Goal: Task Accomplishment & Management: Complete application form

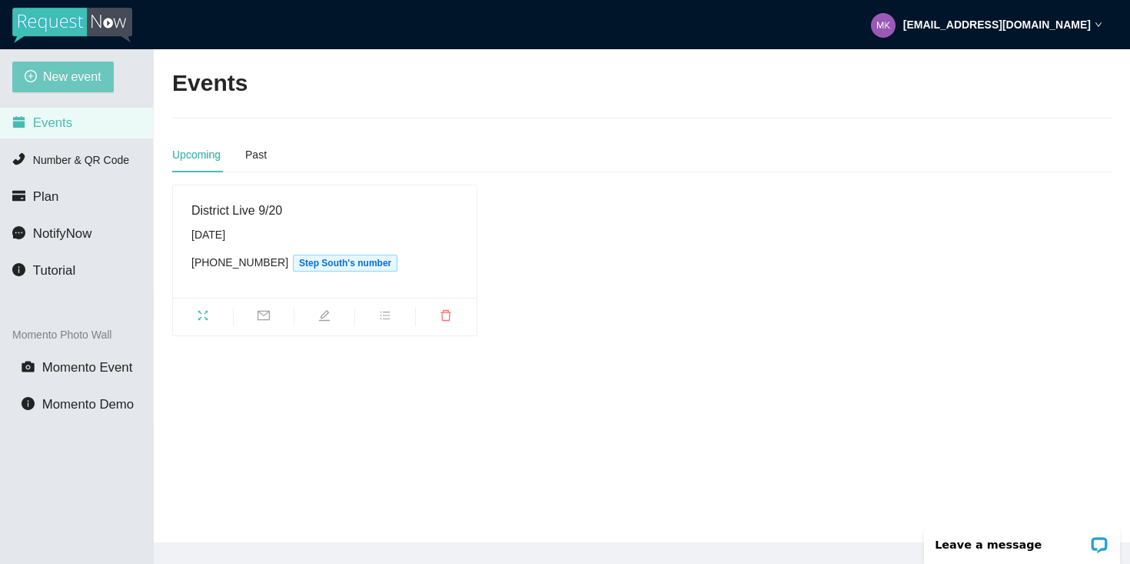
click at [70, 81] on span "New event" at bounding box center [72, 76] width 58 height 19
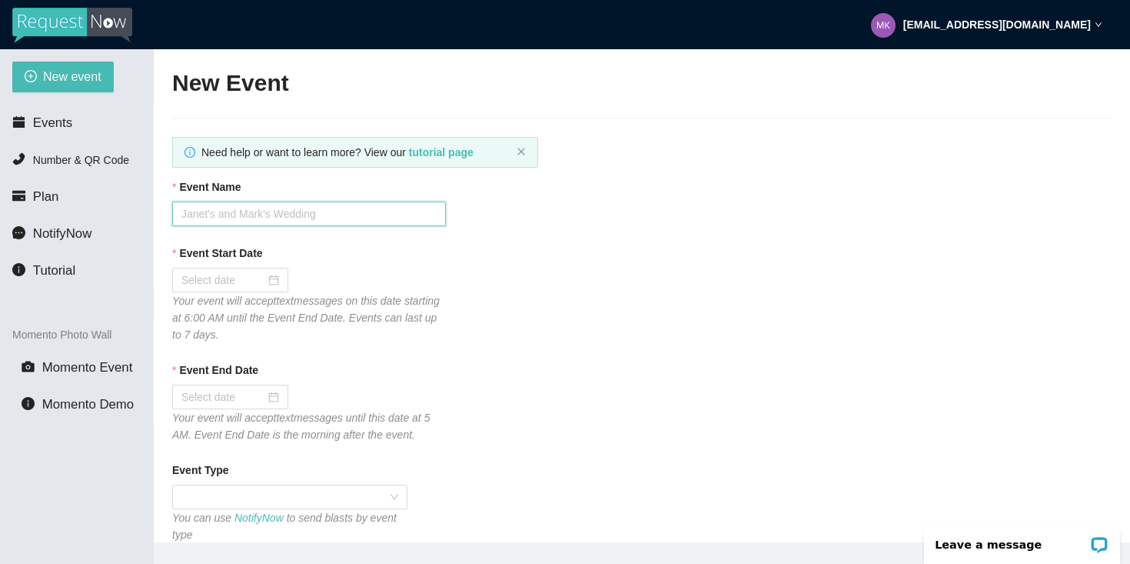
click at [305, 218] on input "Event Name" at bounding box center [309, 213] width 274 height 25
click at [55, 122] on span "Events" at bounding box center [52, 122] width 39 height 15
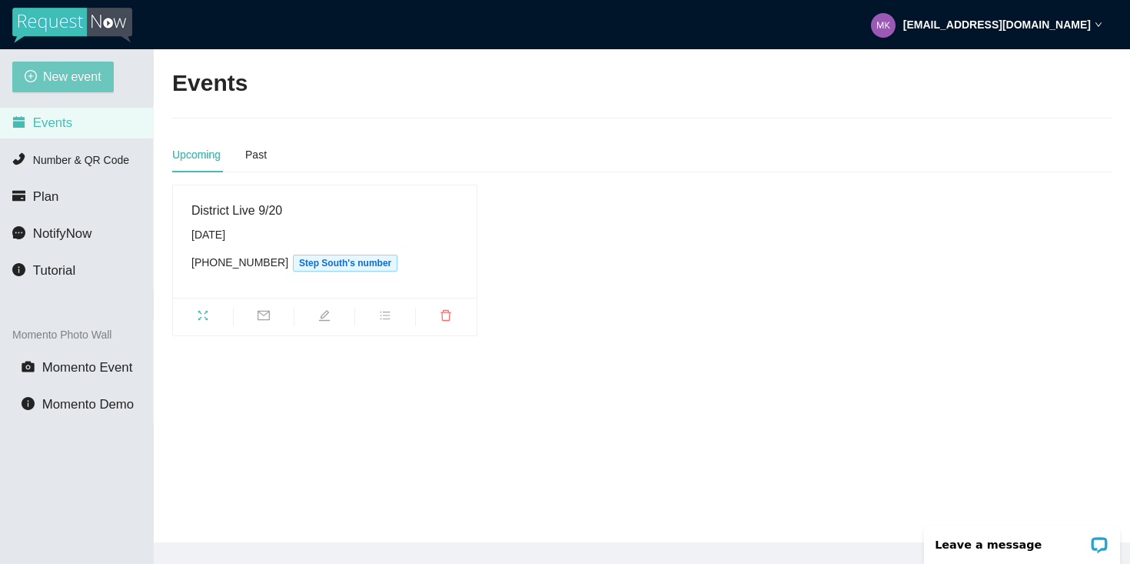
click at [78, 68] on span "New event" at bounding box center [72, 76] width 58 height 19
type textarea "https://virtualdj.com/ask/DJ_Spinz"
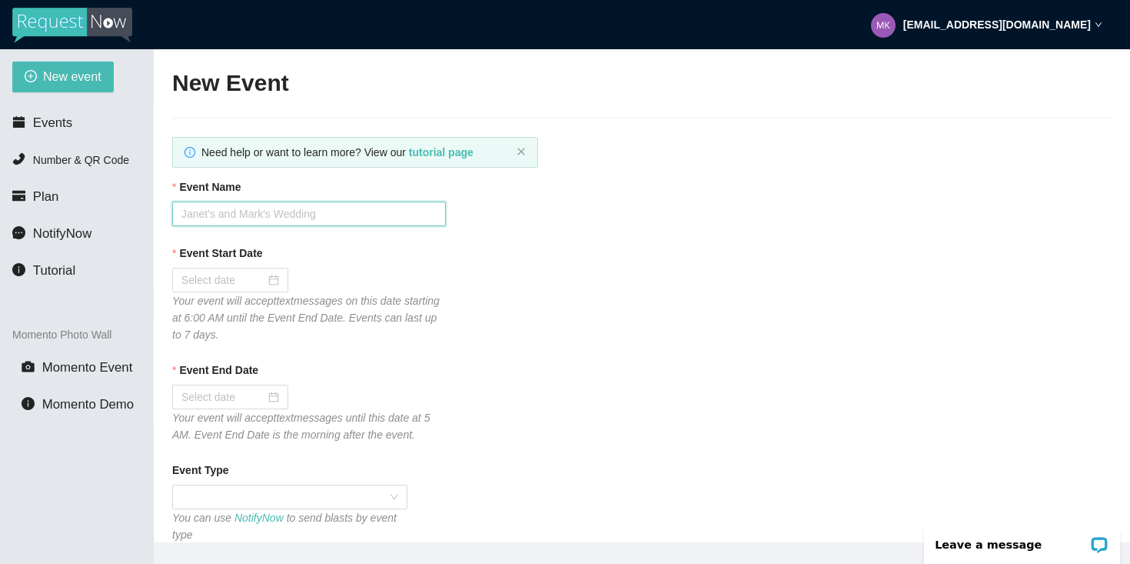
click at [191, 209] on input "Event Name" at bounding box center [309, 213] width 274 height 25
type input "District Live"
click at [33, 115] on span "Events" at bounding box center [52, 122] width 39 height 15
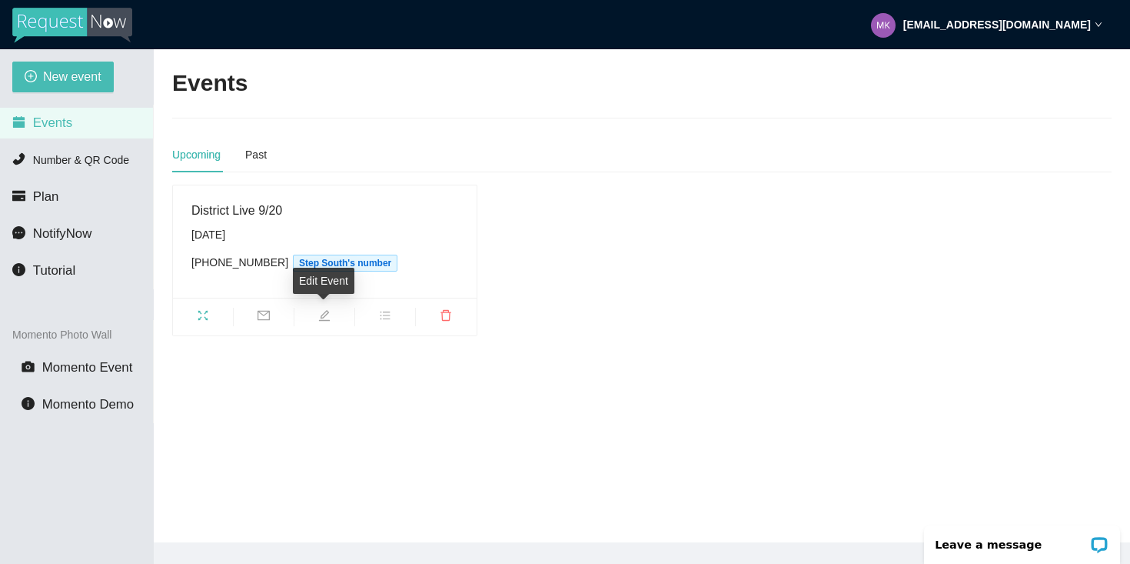
click at [317, 319] on span "edit" at bounding box center [325, 317] width 60 height 17
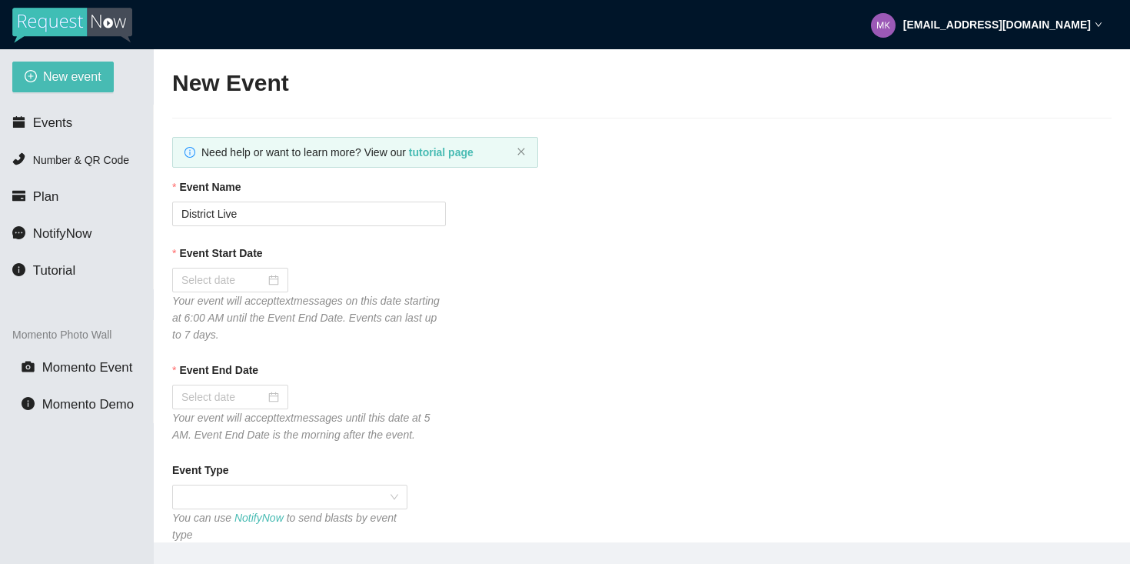
type textarea "So glad you danced with us tonight! We are back at District Live Saturday, Sept…"
type input "District Live 9/20"
type input "09/20/2025"
type input "09/21/2025"
type input "250"
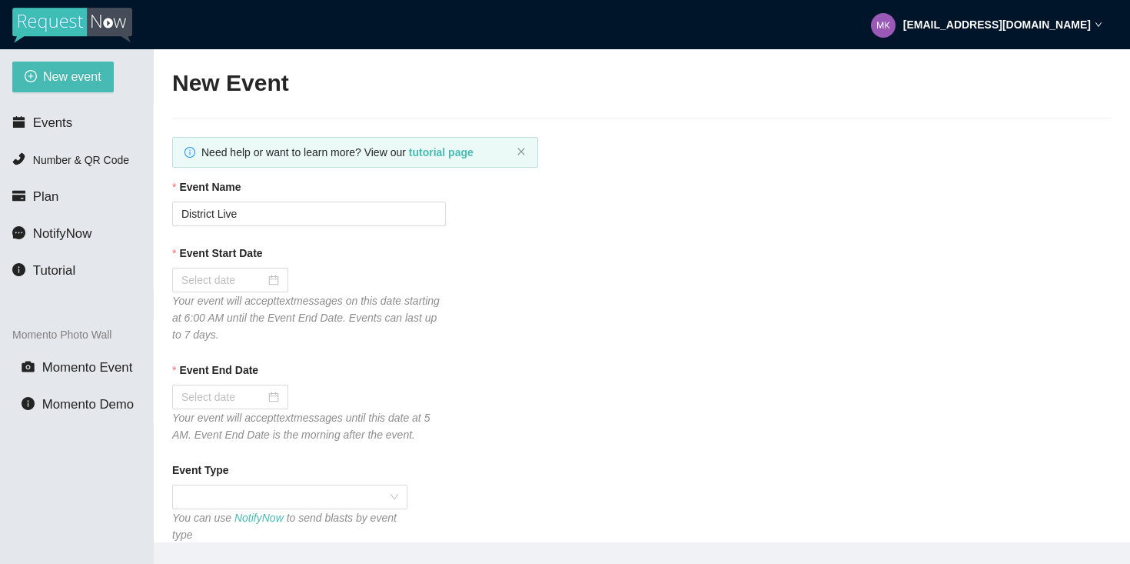
type textarea "Working on getting your request in!"
type textarea "So glad you danced with us tonight! We are back at District Live Saturday, Sept…"
checkbox input "true"
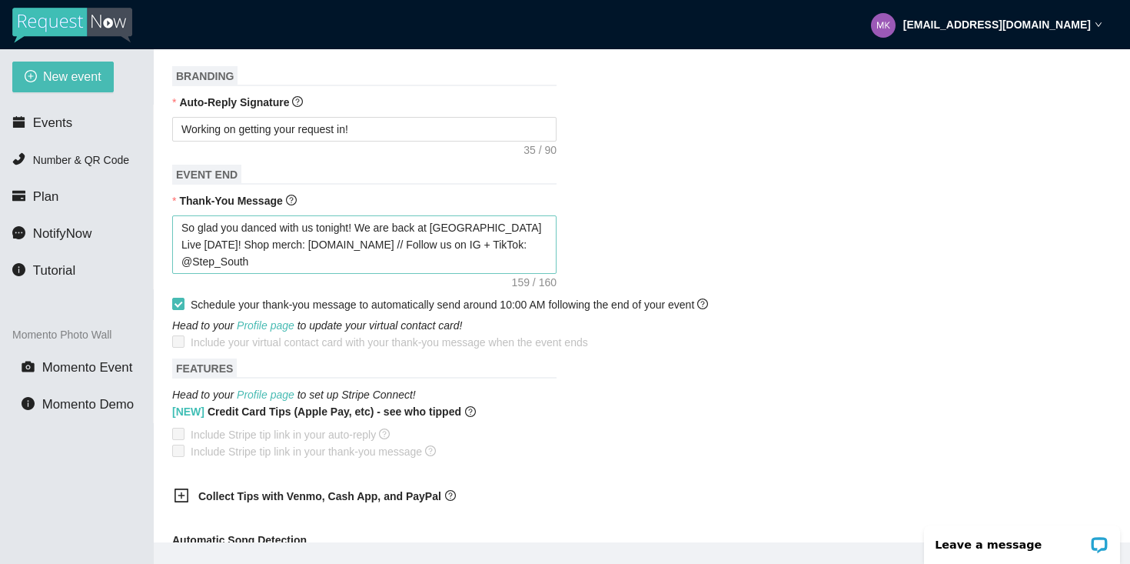
scroll to position [621, 0]
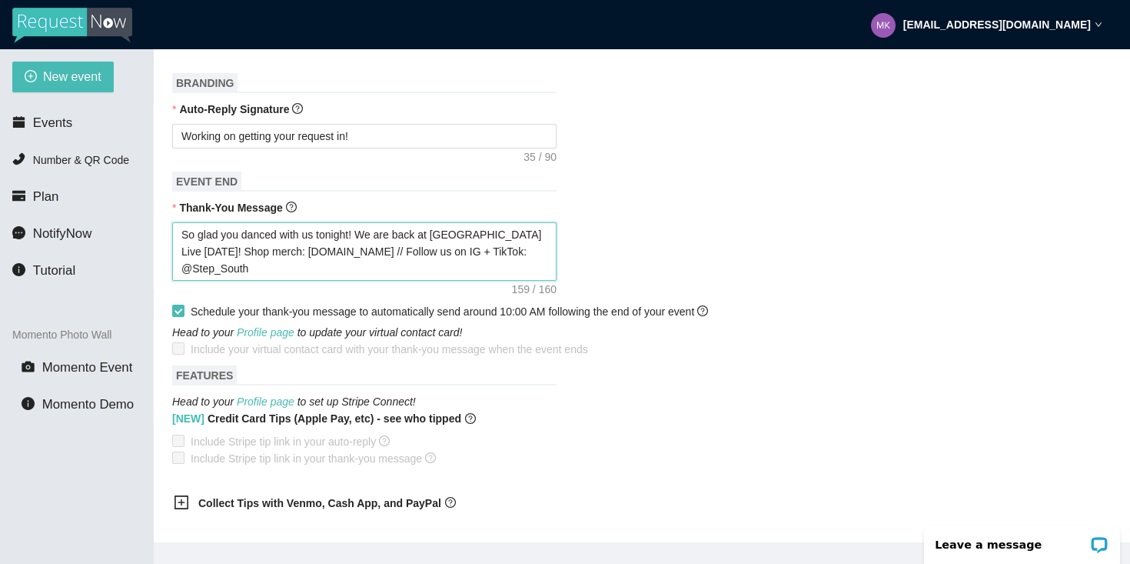
drag, startPoint x: 255, startPoint y: 268, endPoint x: 170, endPoint y: 207, distance: 105.2
click at [170, 207] on main "Edit Event Need help or want to learn more? View our tutorial page Event Name D…" at bounding box center [642, 295] width 977 height 493
click at [677, 270] on div "So glad you danced with us tonight! We are back at District Live Saturday, Sept…" at bounding box center [642, 251] width 940 height 58
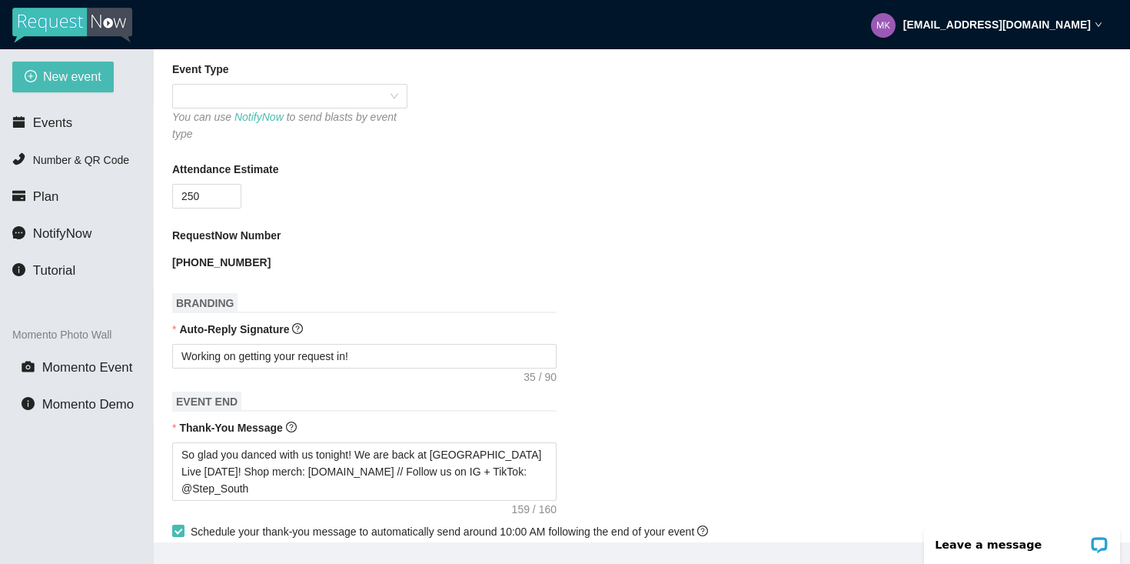
scroll to position [0, 0]
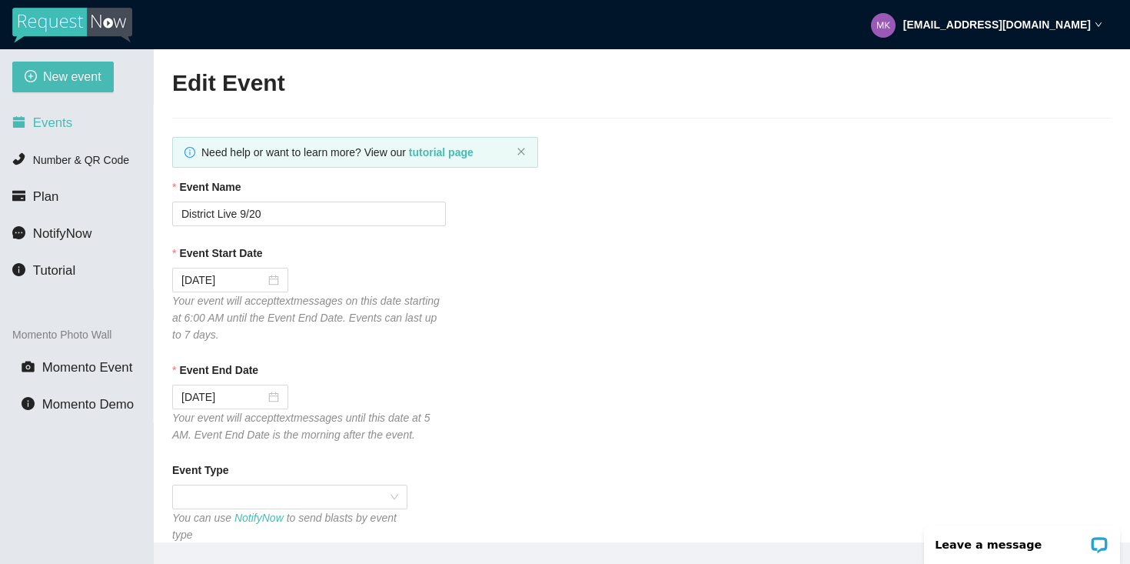
click at [78, 122] on li "Events" at bounding box center [76, 123] width 153 height 31
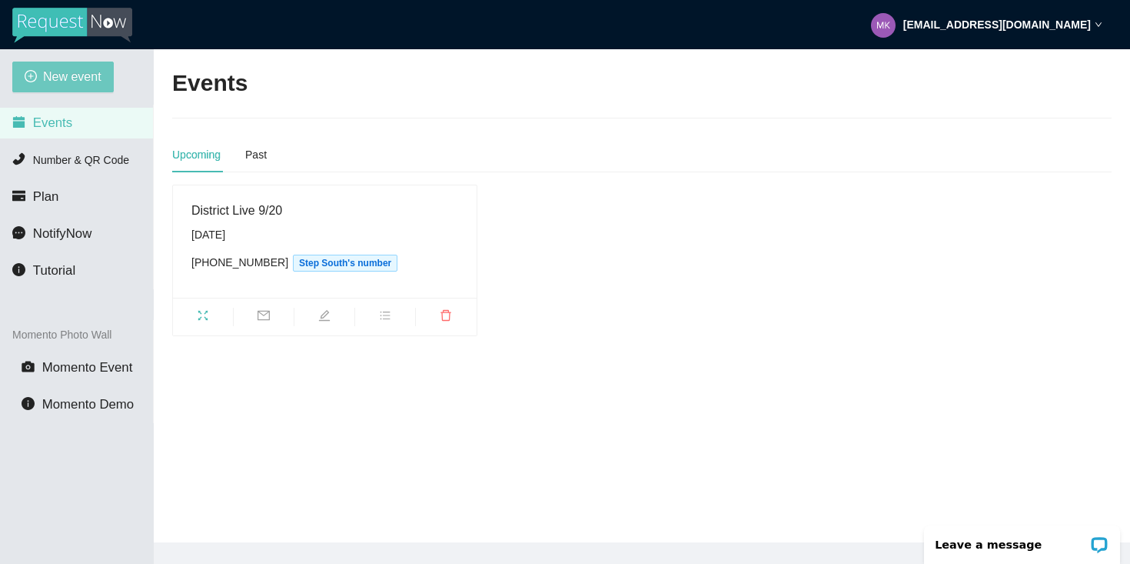
click at [83, 77] on span "New event" at bounding box center [72, 76] width 58 height 19
type textarea "https://virtualdj.com/ask/DJ_Spinz"
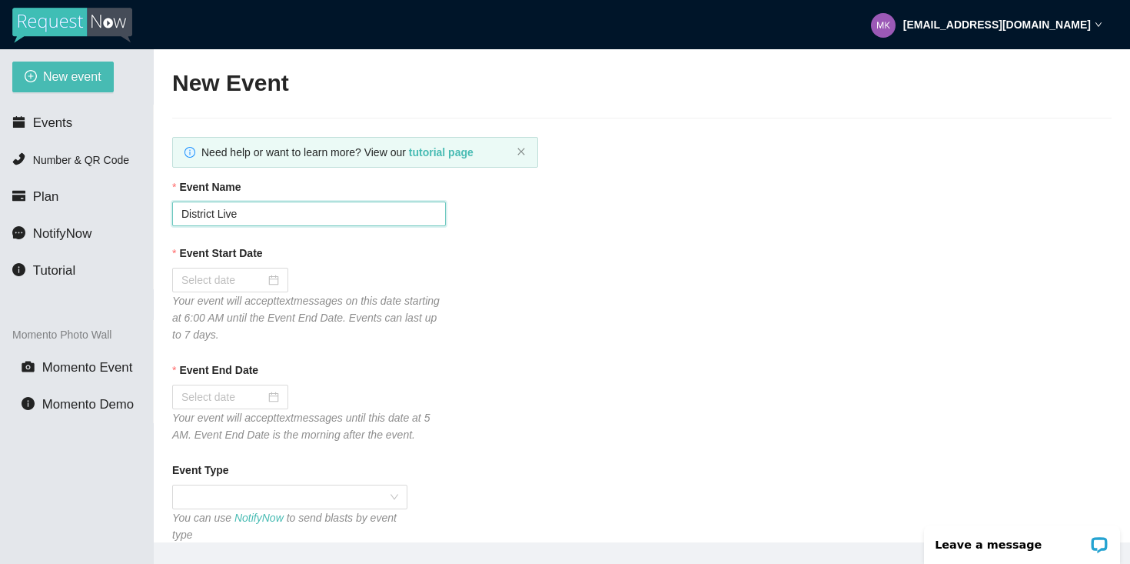
click at [251, 205] on input "District Live" at bounding box center [309, 213] width 274 height 25
type input "District Live 9/27"
click at [262, 278] on div at bounding box center [230, 279] width 98 height 17
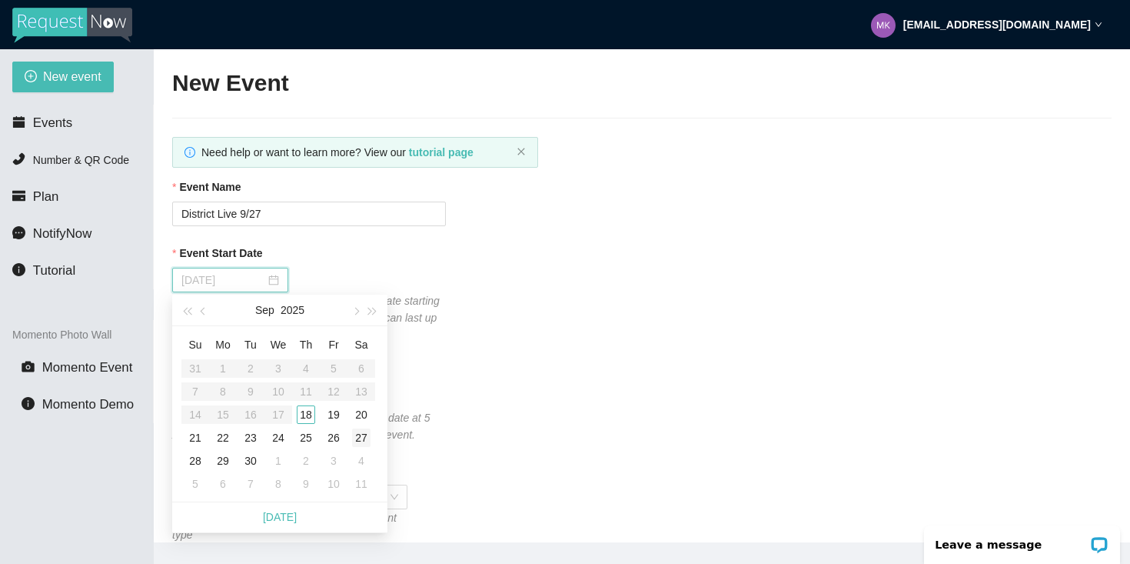
type input "09/27/2025"
click at [361, 435] on div "27" at bounding box center [361, 437] width 18 height 18
type input "09/28/2025"
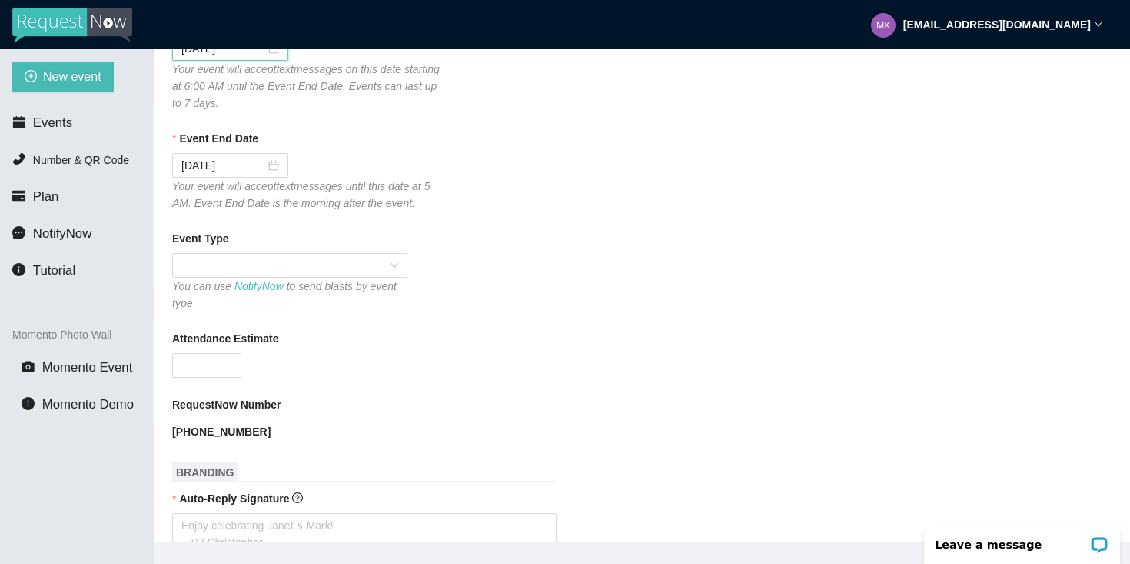
scroll to position [244, 0]
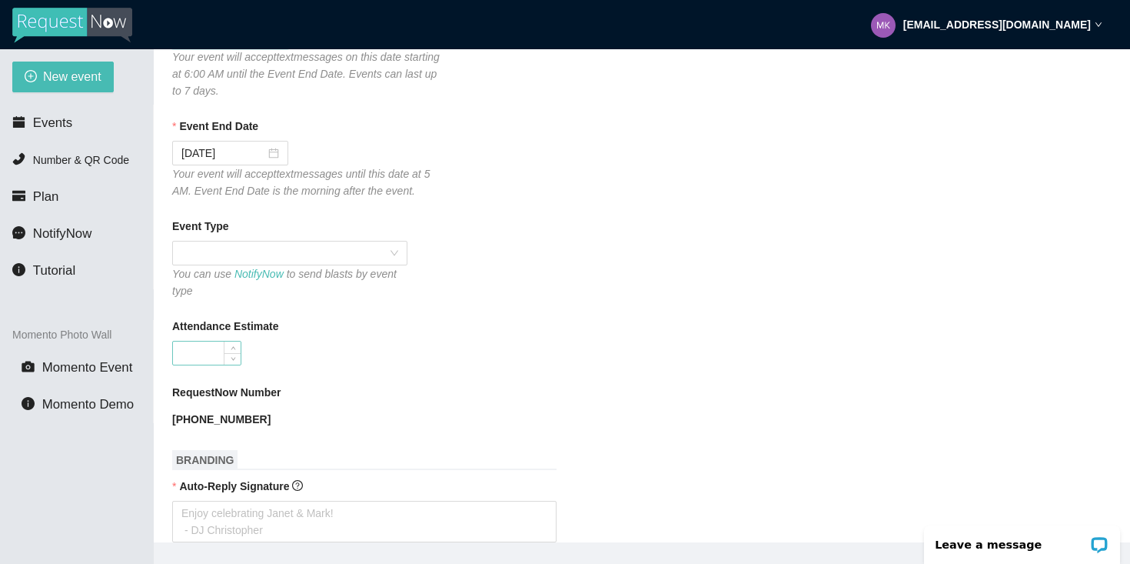
click at [206, 354] on input "Attendance Estimate" at bounding box center [207, 352] width 68 height 23
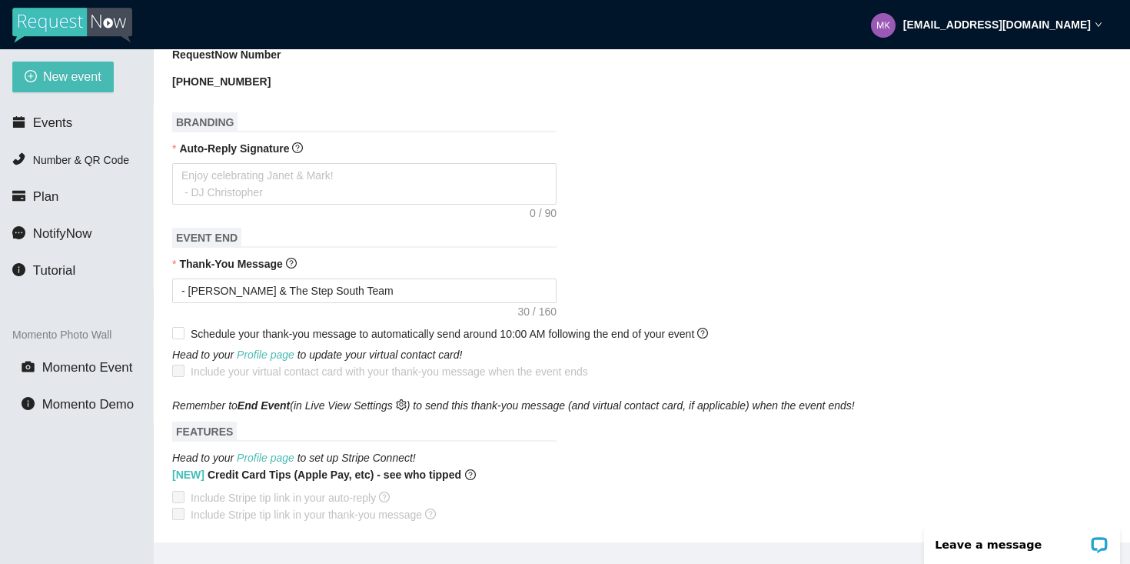
scroll to position [635, 0]
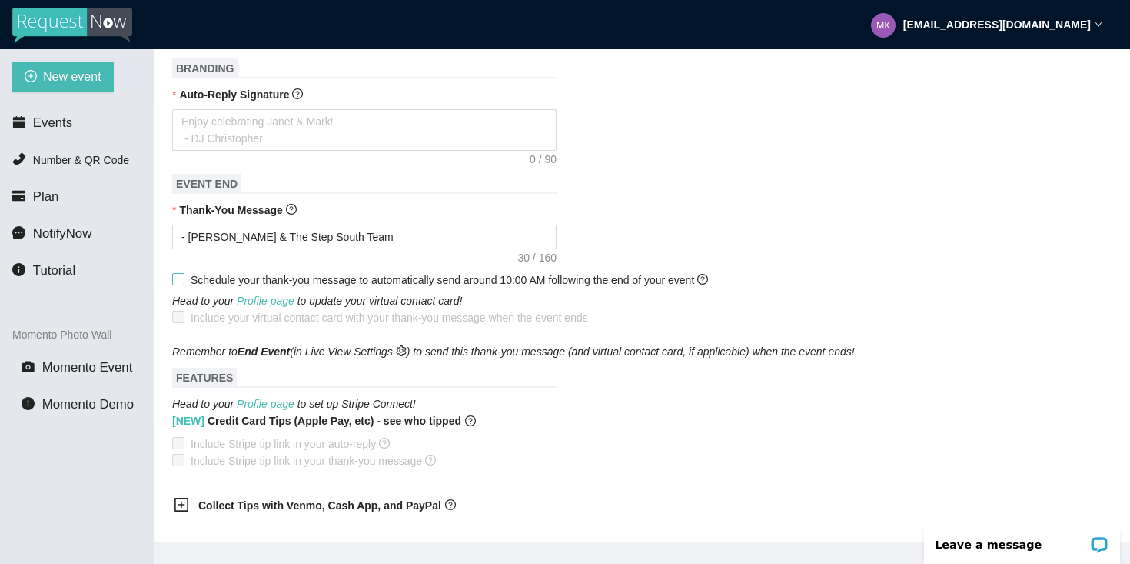
type input "250"
click at [181, 279] on input "Schedule your thank-you message to automatically send around 10:00 AM following…" at bounding box center [177, 278] width 11 height 11
checkbox input "true"
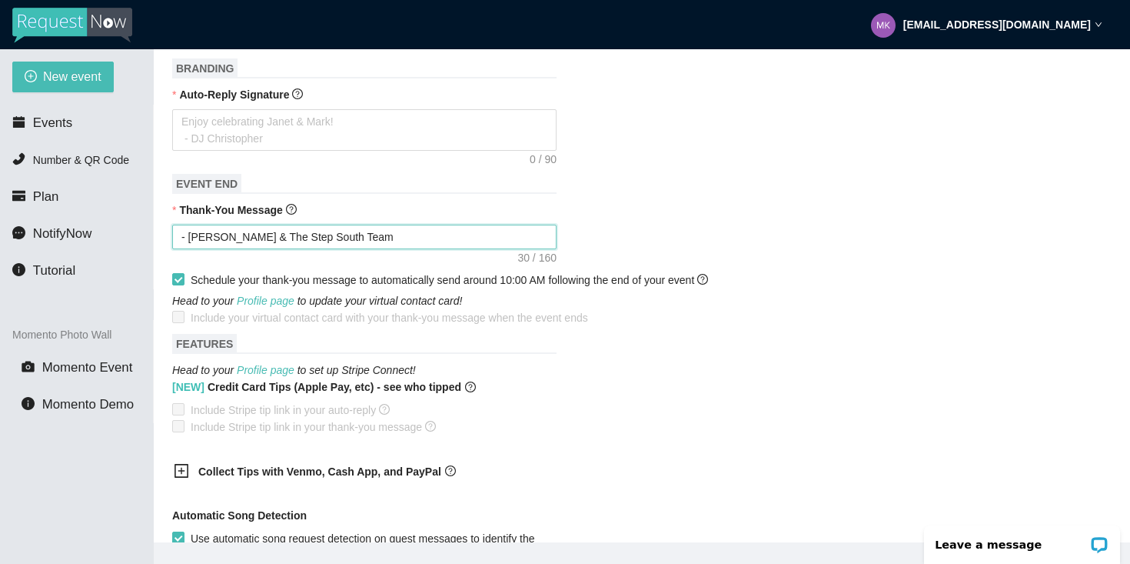
click at [361, 234] on textarea "- Morgan & The Step South Team" at bounding box center [364, 237] width 385 height 25
paste textarea "So glad you danced with us tonight! We are back at District Live Saturday, Sept…"
type textarea "So glad you danced with us tonight! We are back at District Live Saturday, Sept…"
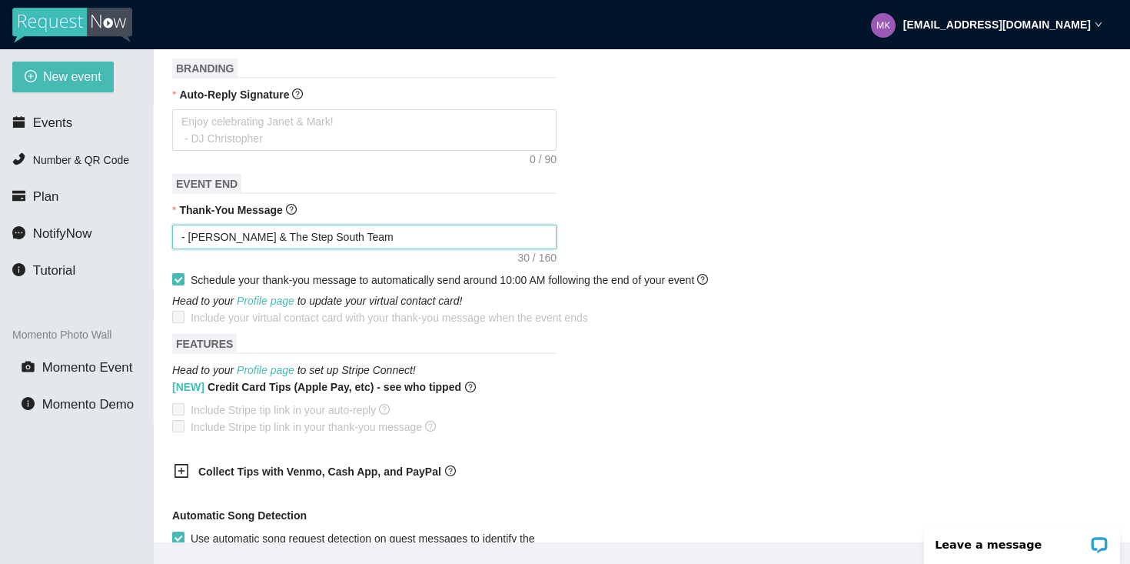
type textarea "So glad you danced with us tonight! We are back at District Live Saturday, Sept…"
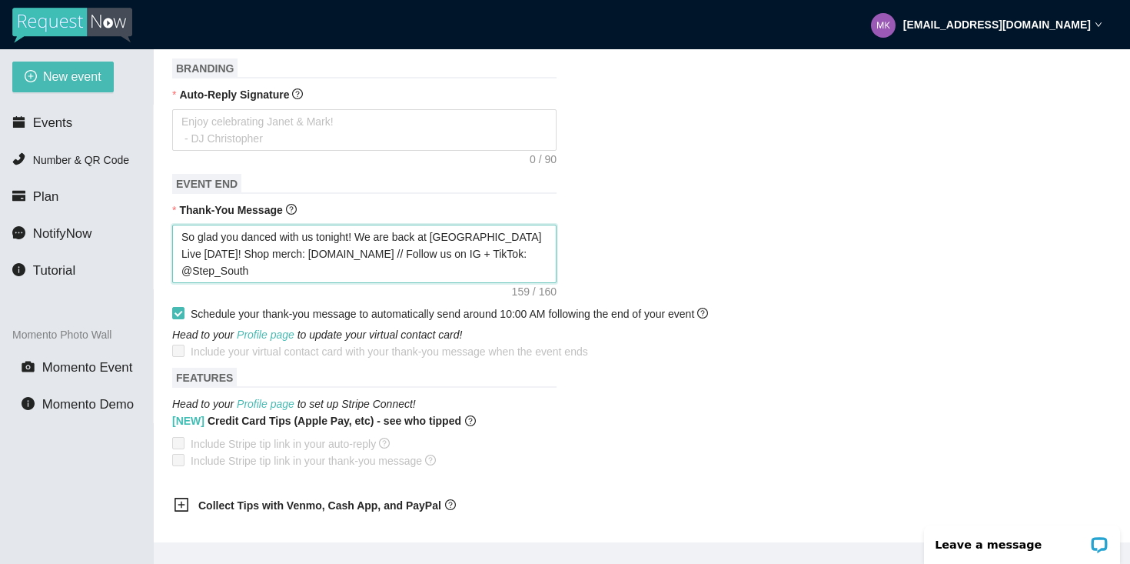
click at [222, 255] on textarea "So glad you danced with us tonight! We are back at District Live Saturday, Sept…" at bounding box center [364, 254] width 385 height 58
type textarea "So glad you danced with us tonight! We are back at District Live Saturday, Sept…"
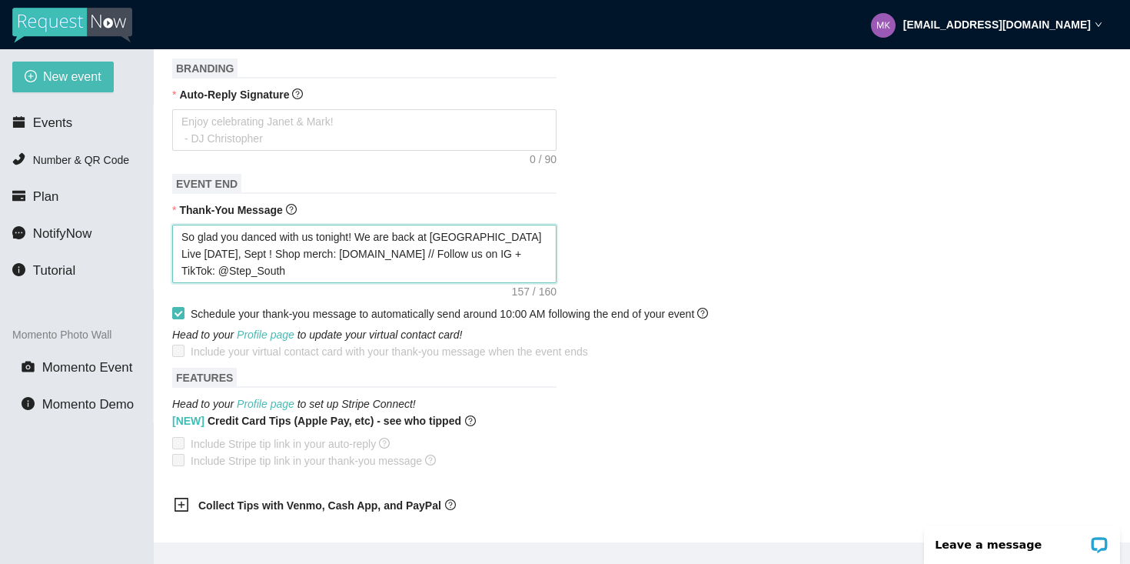
type textarea "So glad you danced with us tonight! We are back at District Live Saturday, Sept…"
type textarea "So glad you danced with us tonight! We are back at District Live Saturday, Sep!…"
type textarea "So glad you danced with us tonight! We are back at District Live Saturday, Se! …"
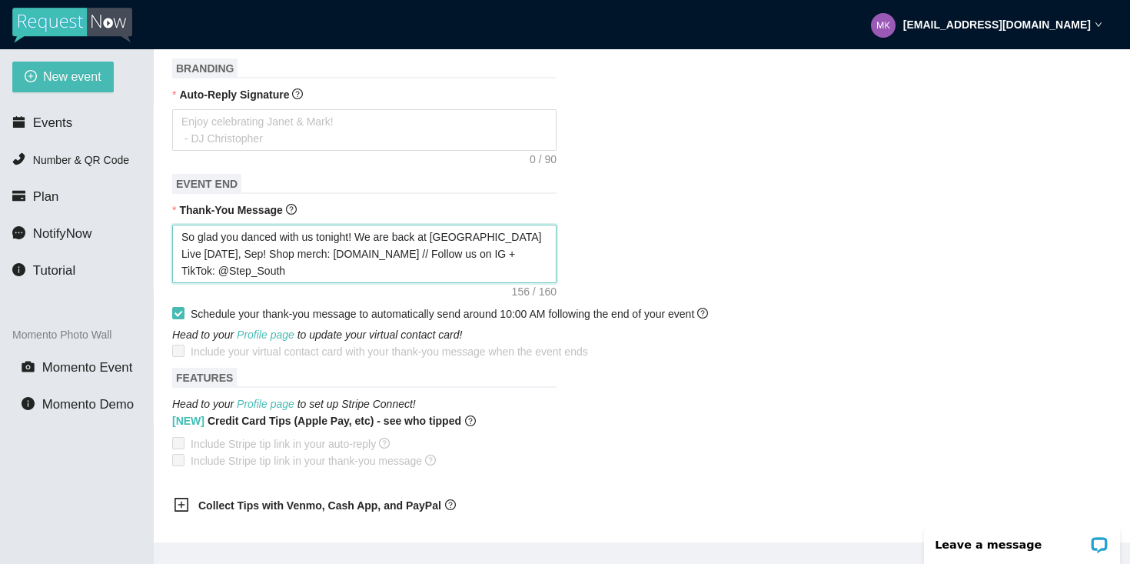
type textarea "So glad you danced with us tonight! We are back at District Live Saturday, Se! …"
type textarea "So glad you danced with us tonight! We are back at District Live Saturday, S! S…"
type textarea "So glad you danced with us tonight! We are back at District Live Saturday, ! Sh…"
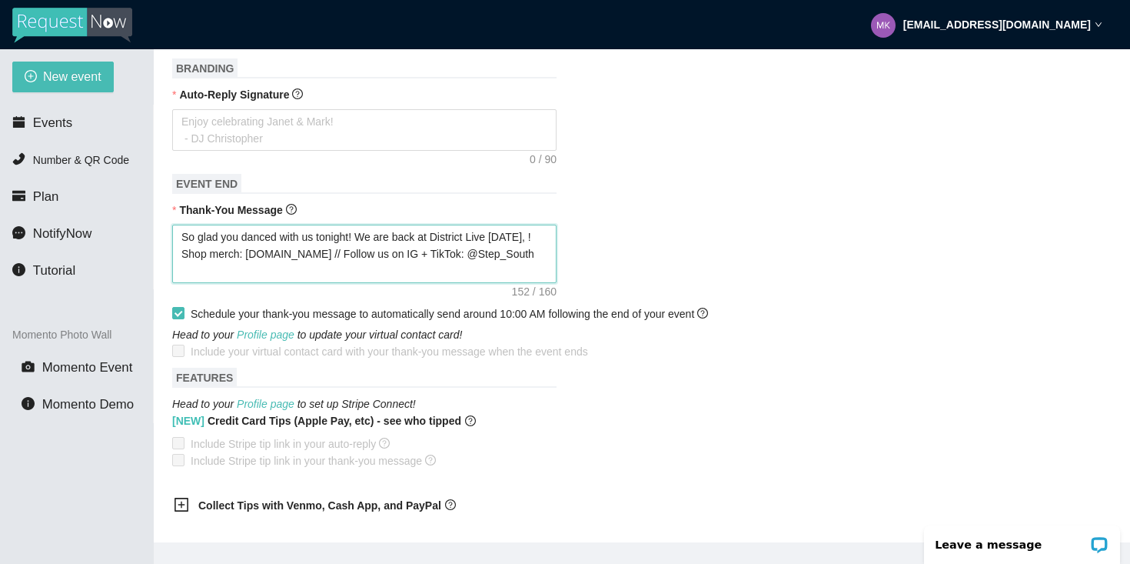
type textarea "So glad you danced with us tonight! We are back at District Live Saturday,! Sho…"
type textarea "So glad you danced with us tonight! We are back at District Live Saturday! Shop…"
type textarea "So glad you danced with us tonight! We are back at District Live Saturda! Shop …"
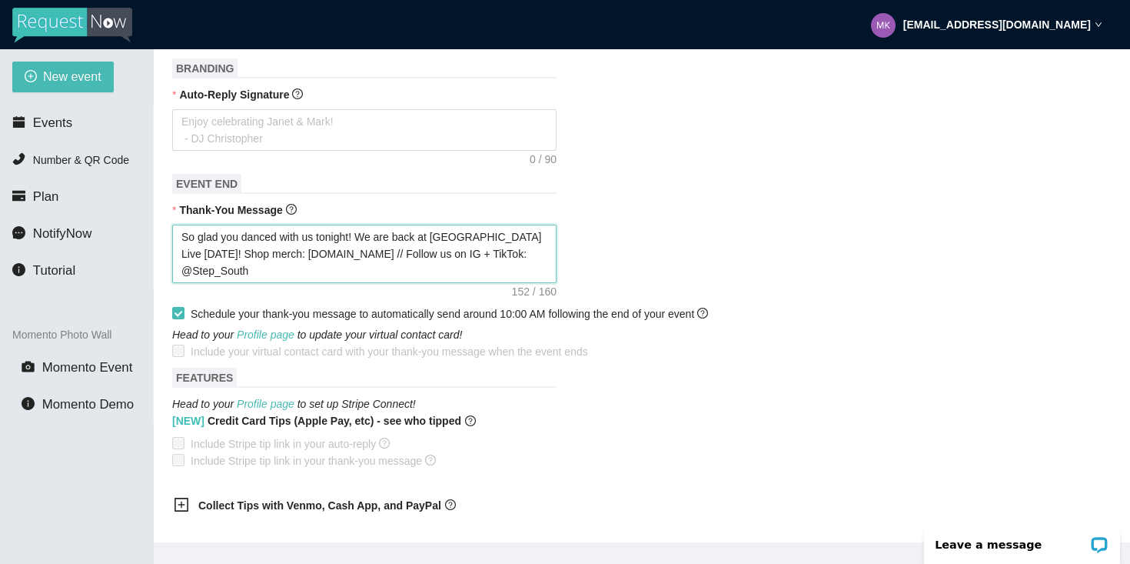
type textarea "So glad you danced with us tonight! We are back at District Live Saturda! Shop …"
type textarea "So glad you danced with us tonight! We are back at District Live Saturd! Shop m…"
type textarea "So glad you danced with us tonight! We are back at District Live Satur! Shop me…"
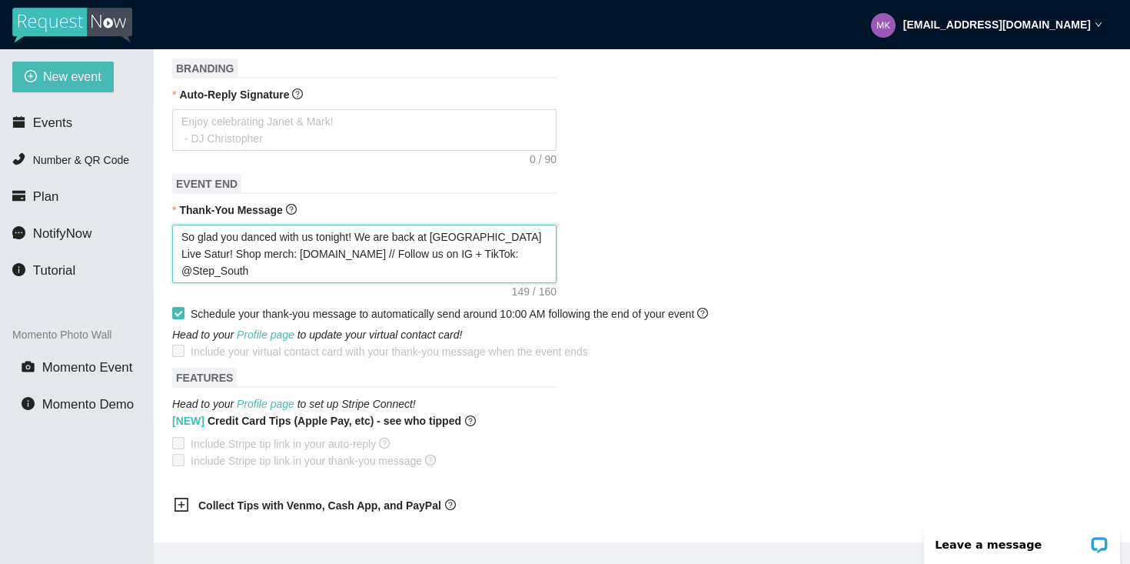
type textarea "So glad you danced with us tonight! We are back at District Live Satu! Shop mer…"
type textarea "So glad you danced with us tonight! We are back at District Live Sat! Shop merc…"
type textarea "So glad you danced with us tonight! We are back at District Live Sa! Shop merch…"
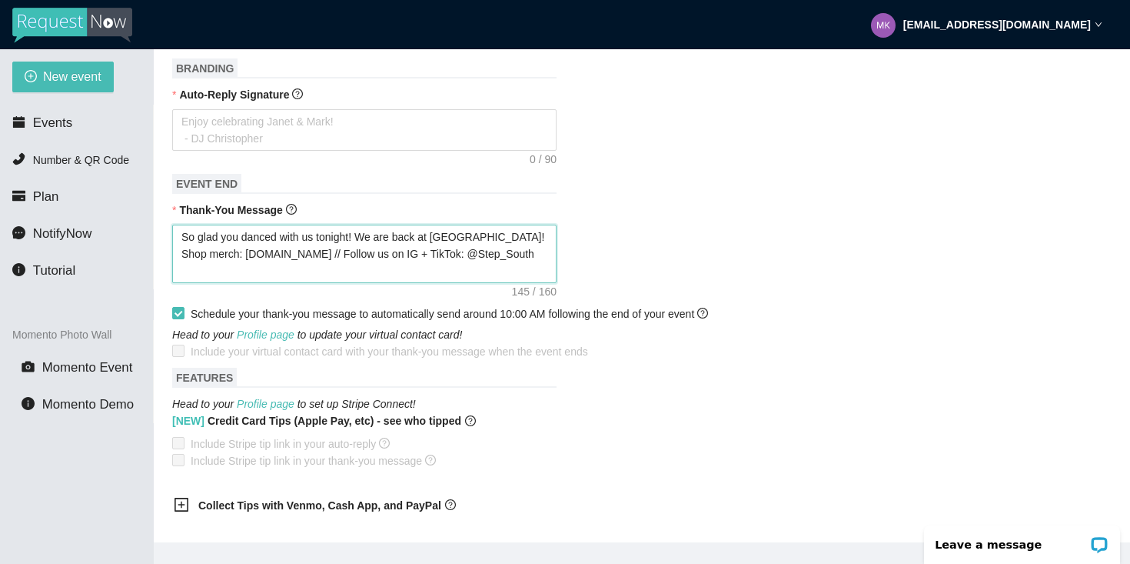
type textarea "So glad you danced with us tonight! We are back at District Live Sa! Shop merch…"
type textarea "So glad you danced with us tonight! We are back at District Live S! Shop merch:…"
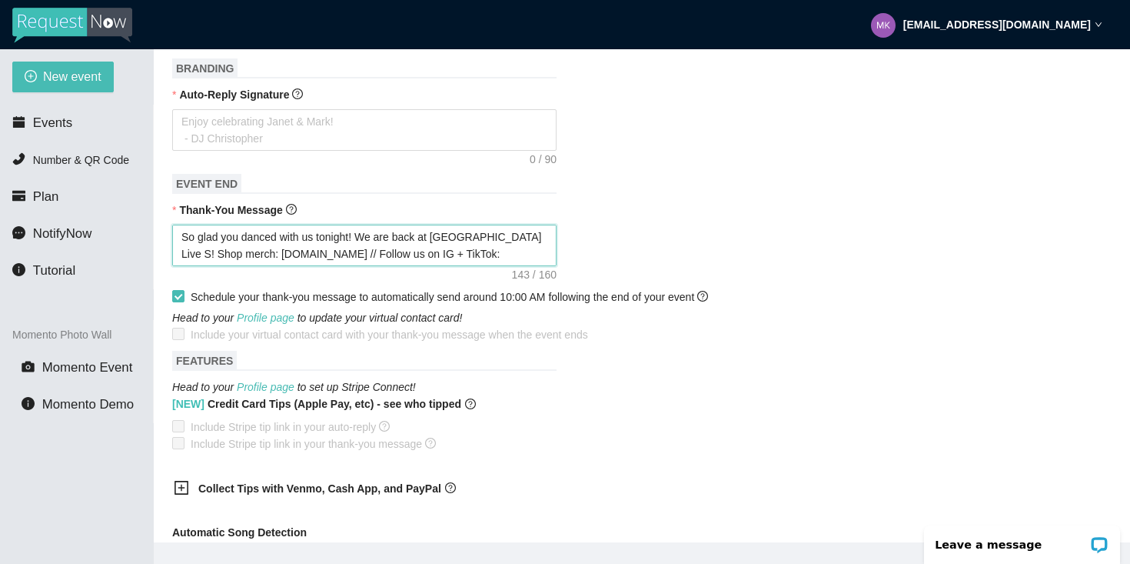
type textarea "So glad you danced with us tonight! We are back at District Live ! Shop merch: …"
type textarea "So glad you danced with us tonight! We are back at District Live F! Shop merch:…"
type textarea "So glad you danced with us tonight! We are back at District Live Fr! Shop merch…"
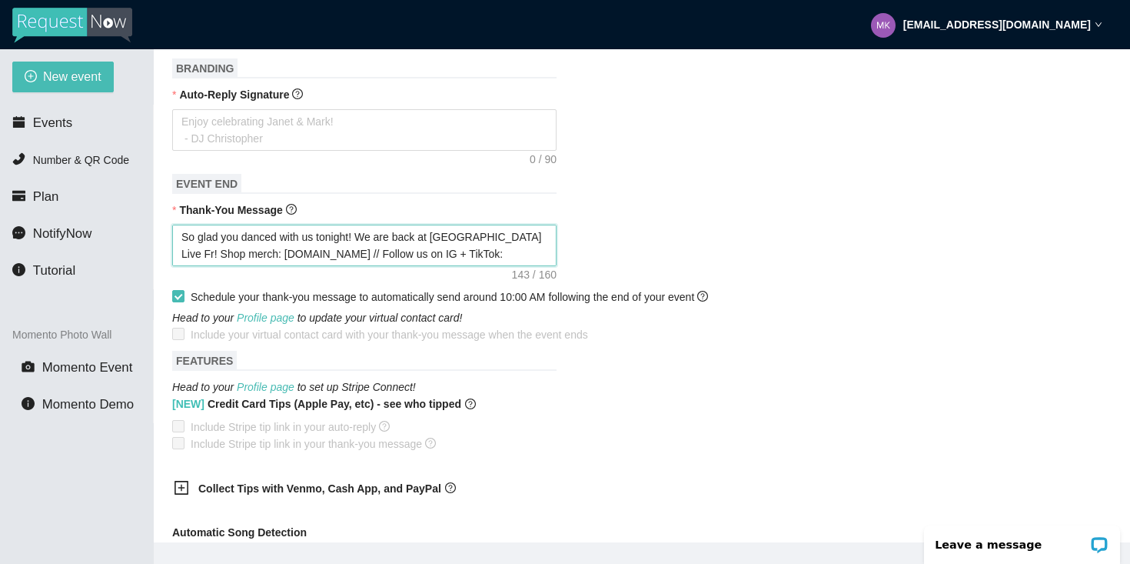
type textarea "So glad you danced with us tonight! We are back at District Live Fri! Shop merc…"
type textarea "So glad you danced with us tonight! We are back at District Live Frid! Shop mer…"
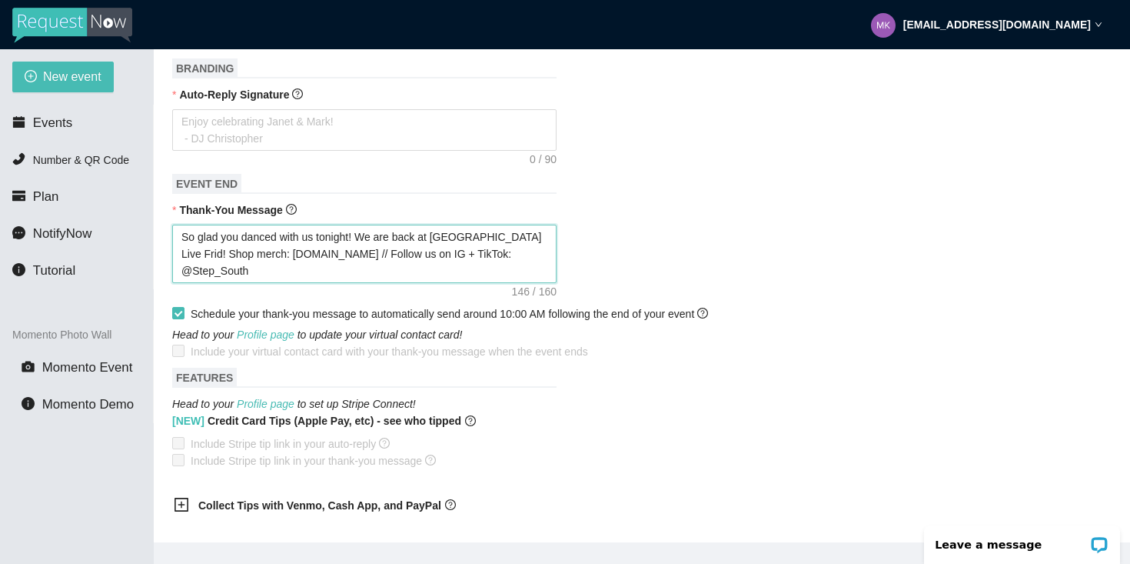
type textarea "So glad you danced with us tonight! We are back at District Live Frida! Shop me…"
type textarea "So glad you danced with us tonight! We are back at District Live Friday! Shop m…"
type textarea "So glad you danced with us tonight! We are back at District Live Friday,! Shop …"
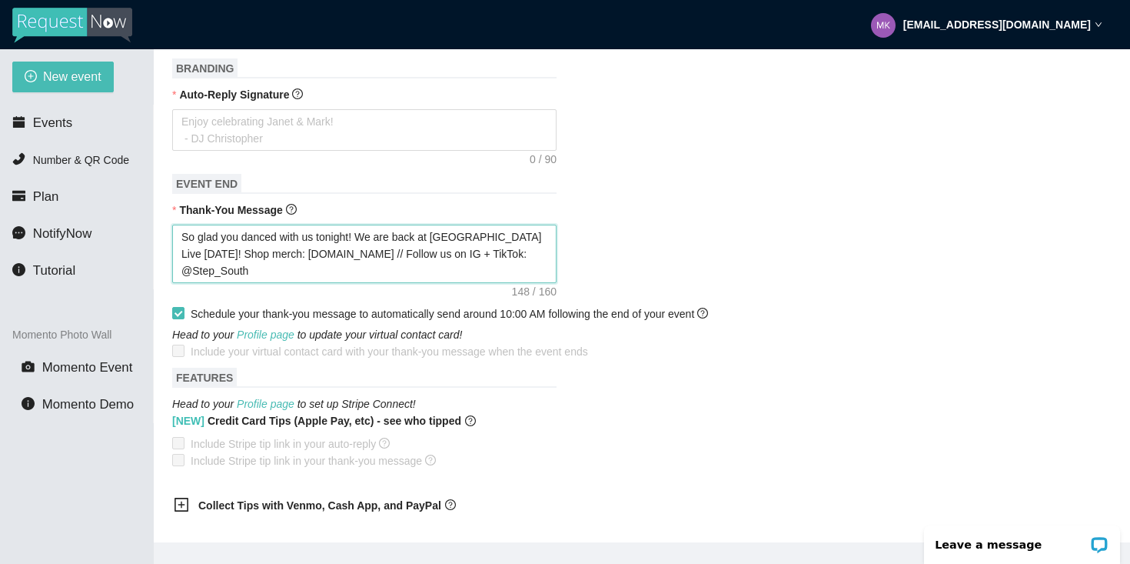
type textarea "So glad you danced with us tonight! We are back at District Live Friday,! Shop …"
type textarea "So glad you danced with us tonight! We are back at District Live Friday, ! Shop…"
type textarea "So glad you danced with us tonight! We are back at District Live Friday, O! Sho…"
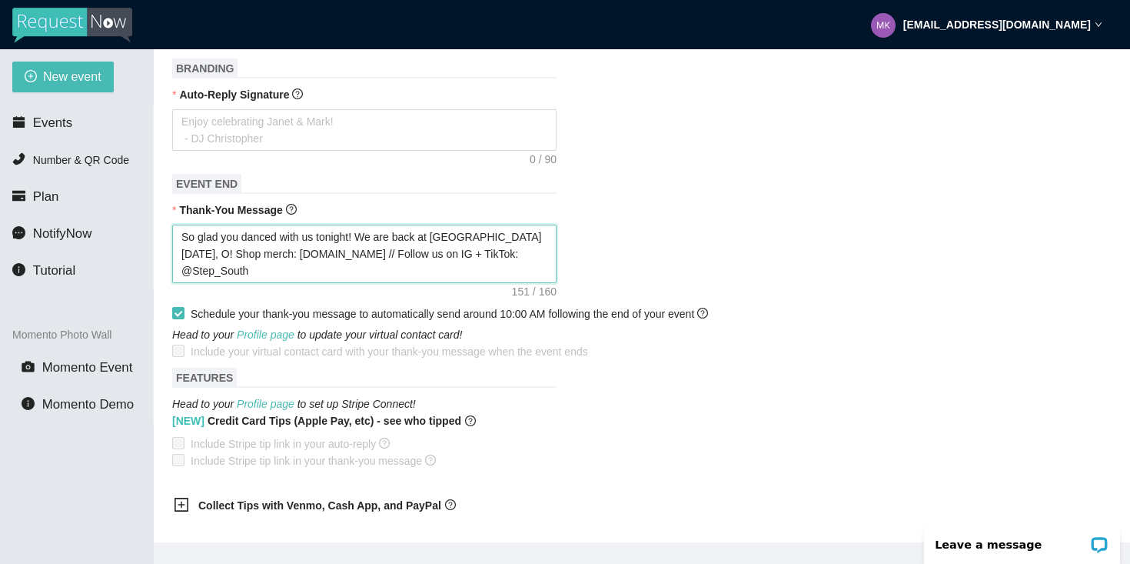
type textarea "So glad you danced with us tonight! We are back at District Live Friday, Oc! Sh…"
type textarea "So glad you danced with us tonight! We are back at District Live Friday, Oct! S…"
type textarea "So glad you danced with us tonight! We are back at District Live Friday, Oct ! …"
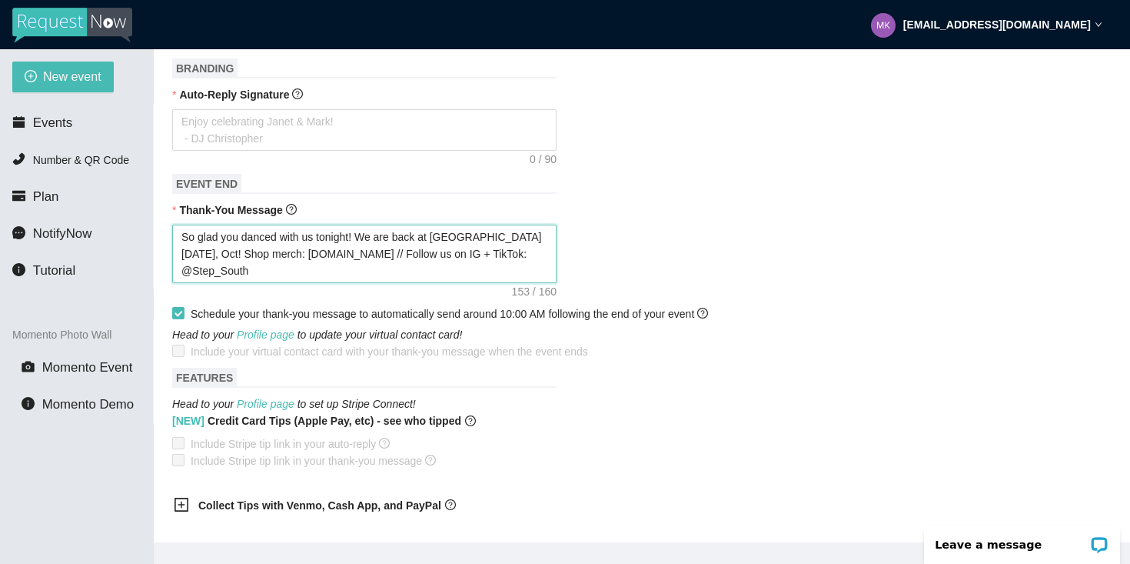
type textarea "So glad you danced with us tonight! We are back at District Live Friday, Oct ! …"
type textarea "So glad you danced with us tonight! We are back at District Live Friday, Oct 3!…"
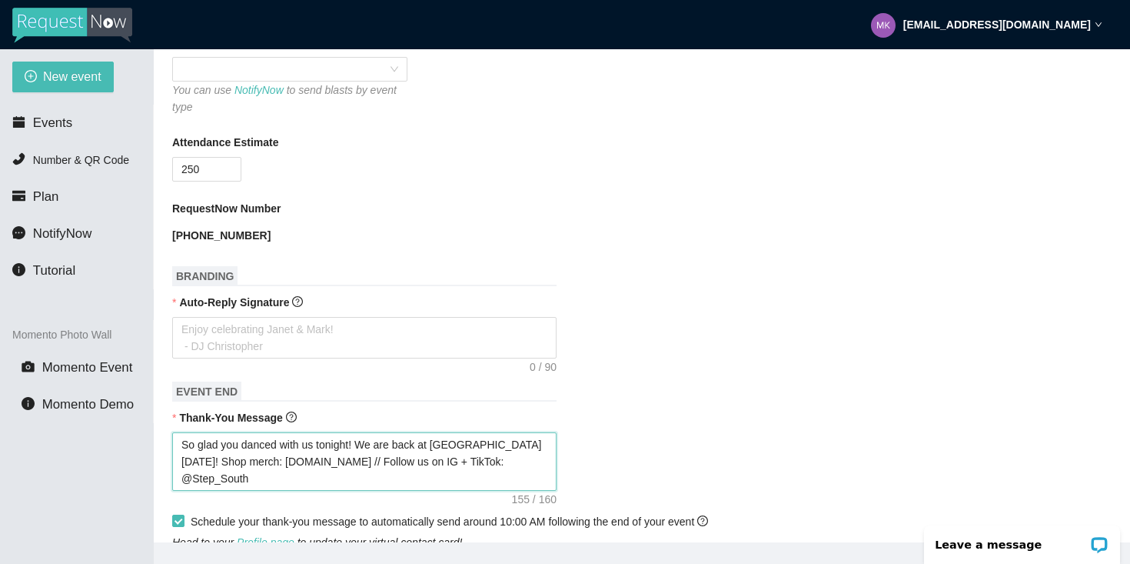
scroll to position [440, 0]
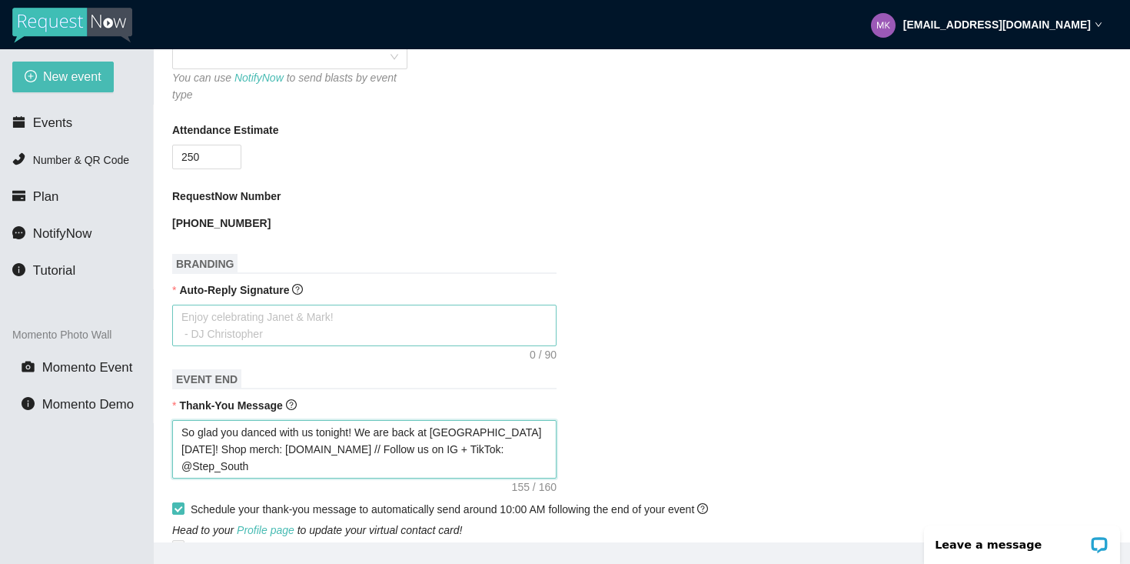
type textarea "So glad you danced with us tonight! We are back at District Live Friday, Oct 3!…"
click at [248, 318] on textarea "Auto-Reply Signature" at bounding box center [364, 326] width 385 height 42
type textarea "W"
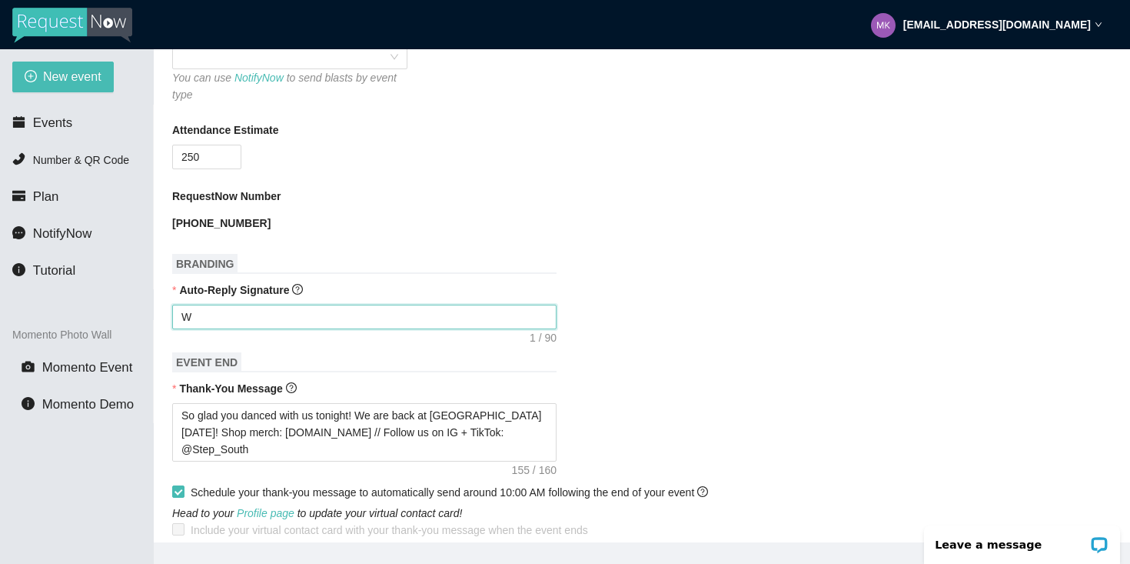
type textarea "Wo"
type textarea "Wor"
type textarea "Work"
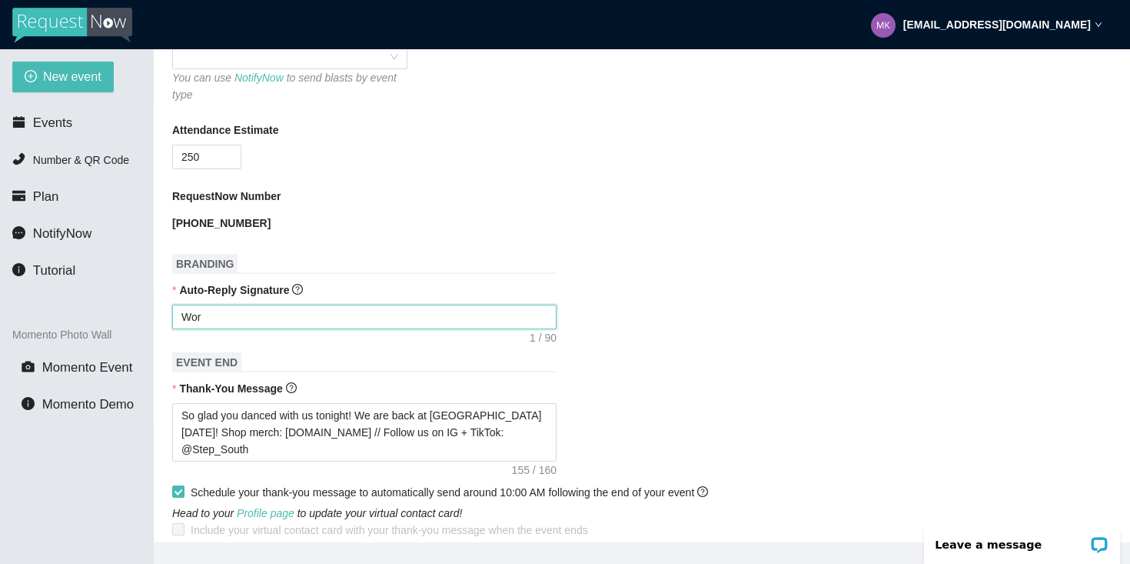
type textarea "Work"
type textarea "Worki"
type textarea "Workin"
type textarea "Working"
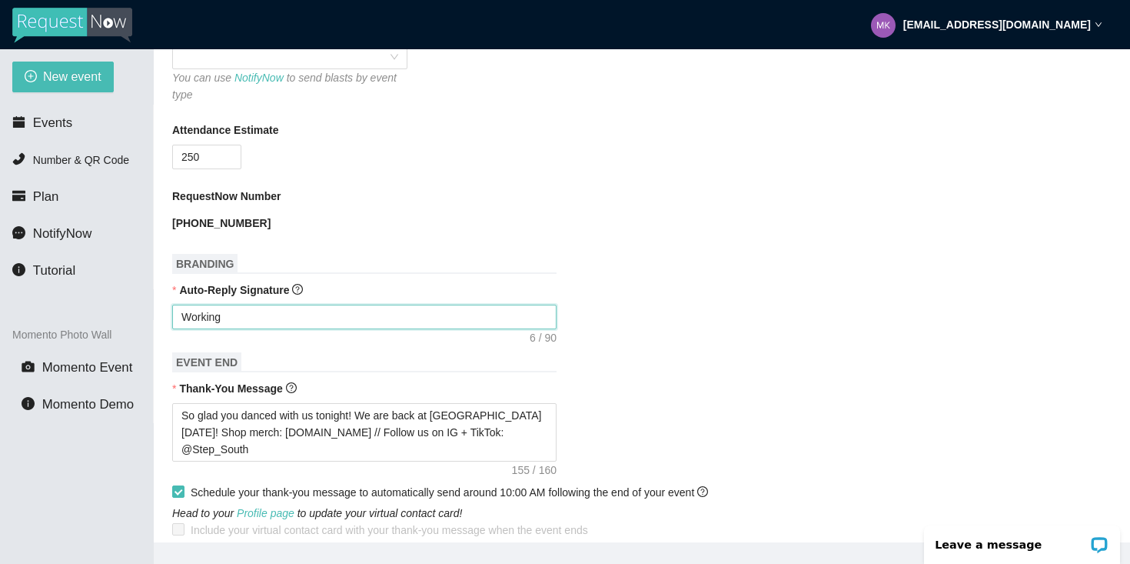
type textarea "Working"
type textarea "Working o"
type textarea "Working on"
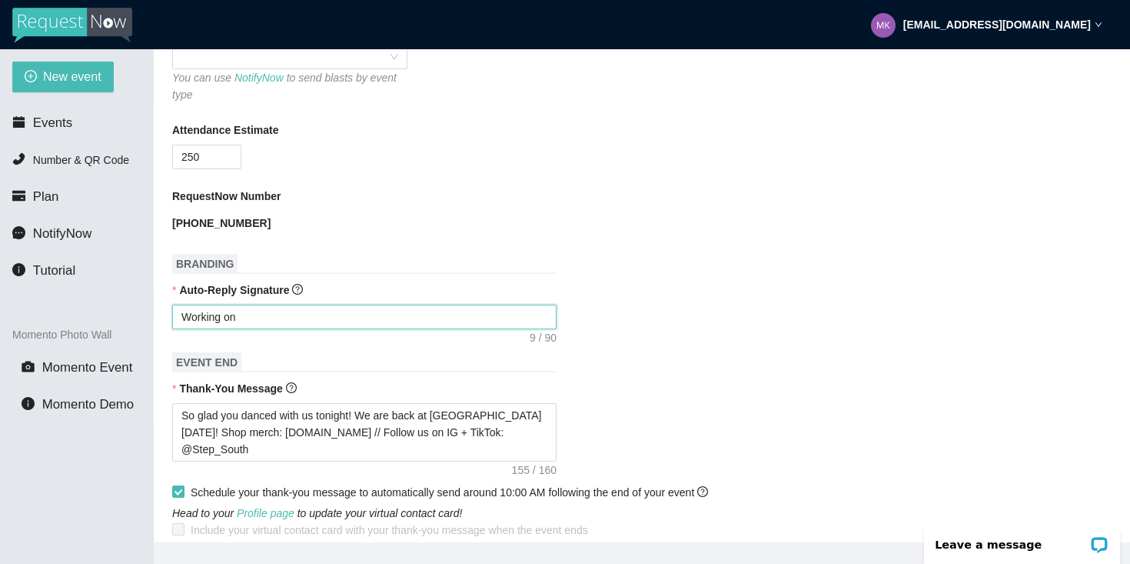
type textarea "Working on"
type textarea "Working on g"
type textarea "Working on ge"
type textarea "Working on get"
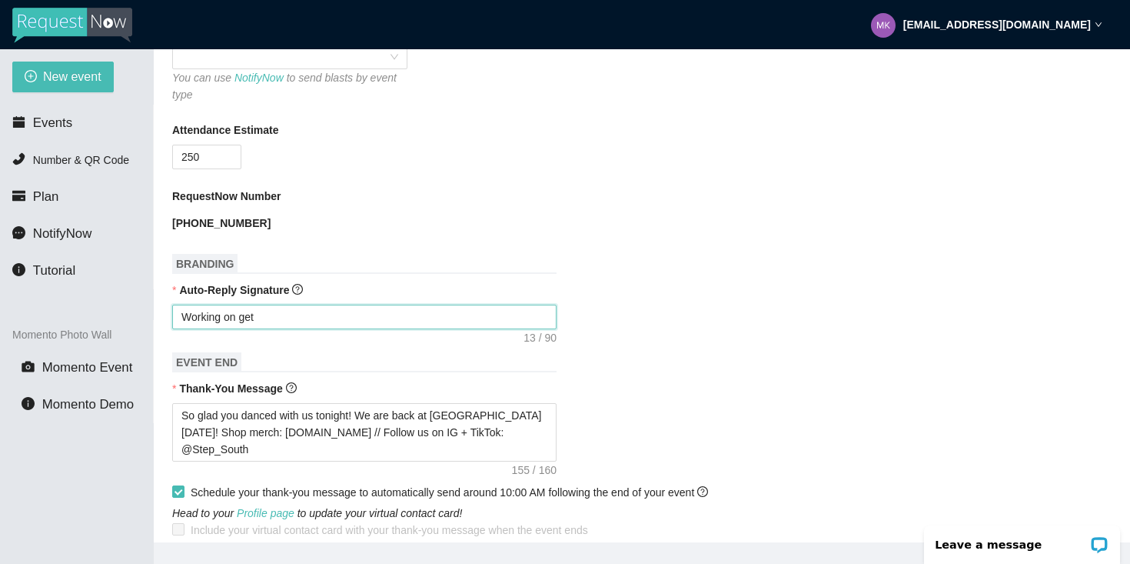
type textarea "Working on gett"
type textarea "Working on gettu"
type textarea "Working on gettug"
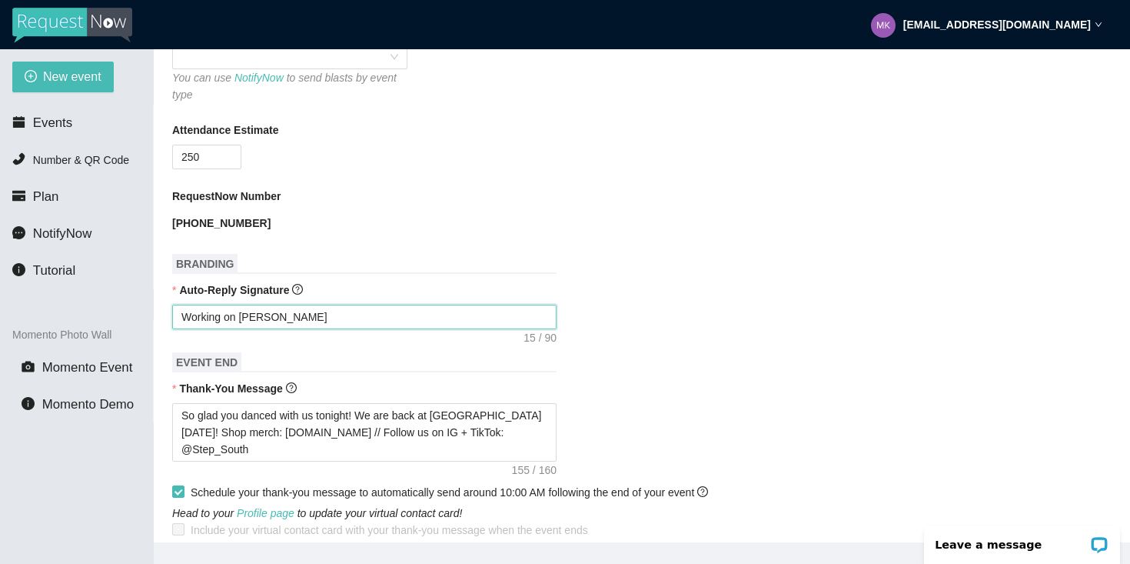
type textarea "Working on gettug"
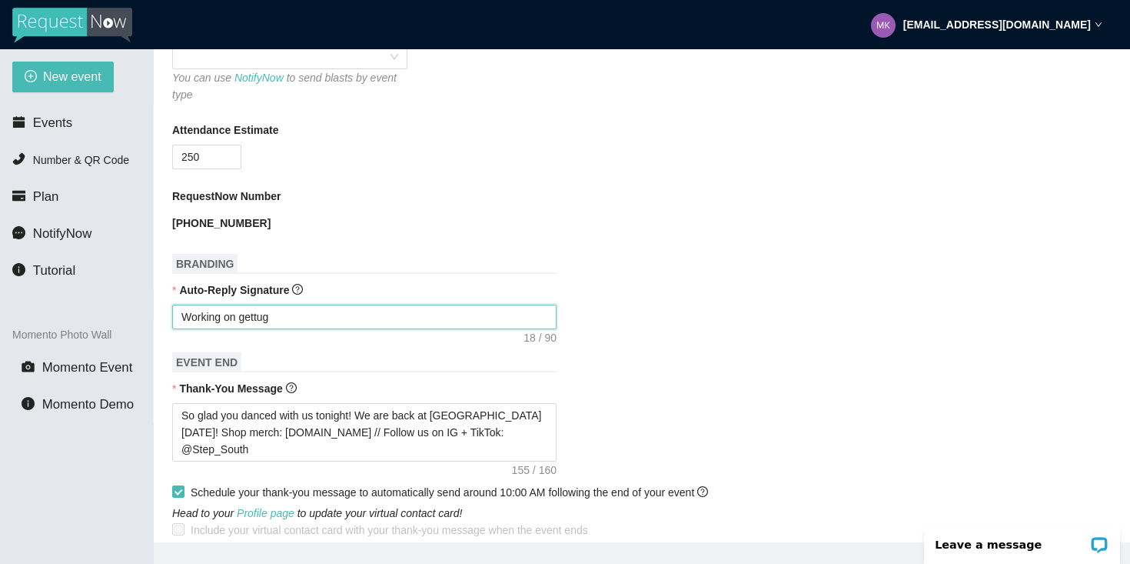
type textarea "Working on gettu"
type textarea "Working on gett"
type textarea "Working on getti"
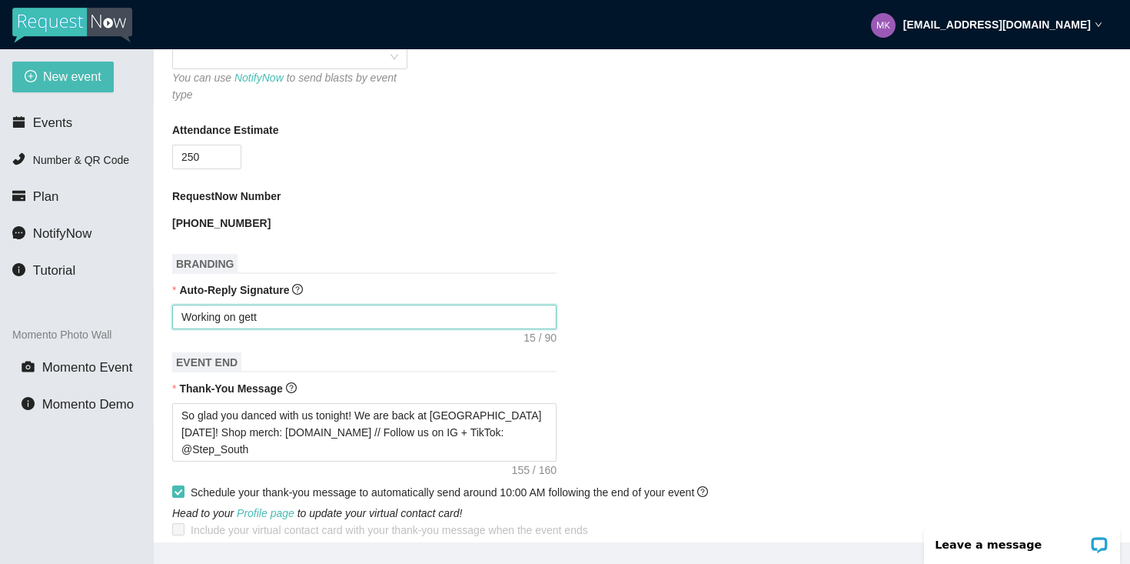
type textarea "Working on getti"
type textarea "Working on gettin"
type textarea "Working on getting"
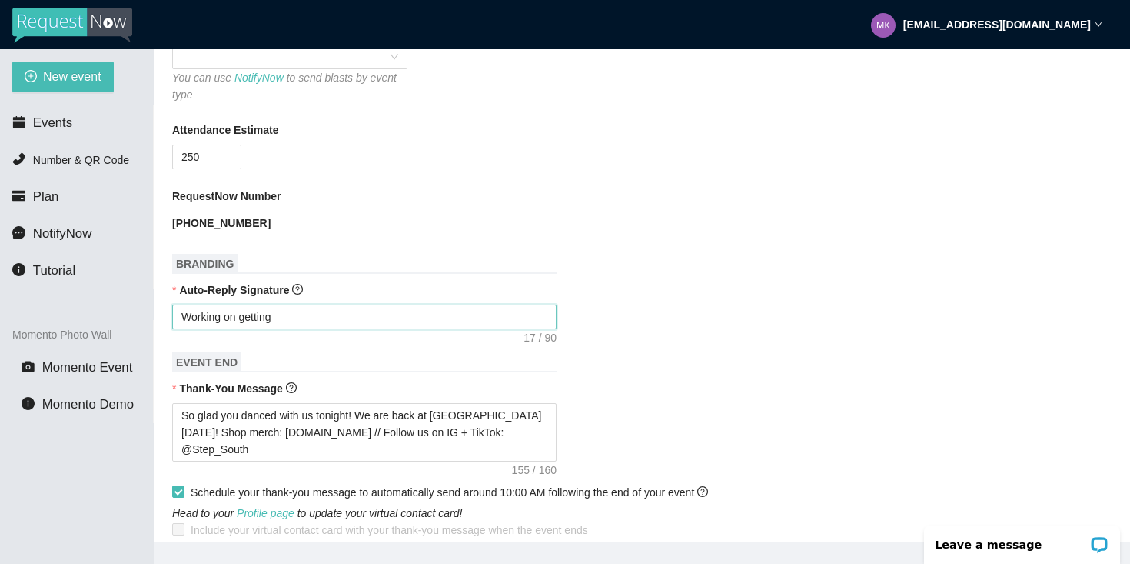
type textarea "Working on getting"
type textarea "Working on getting y"
type textarea "Working on getting yo"
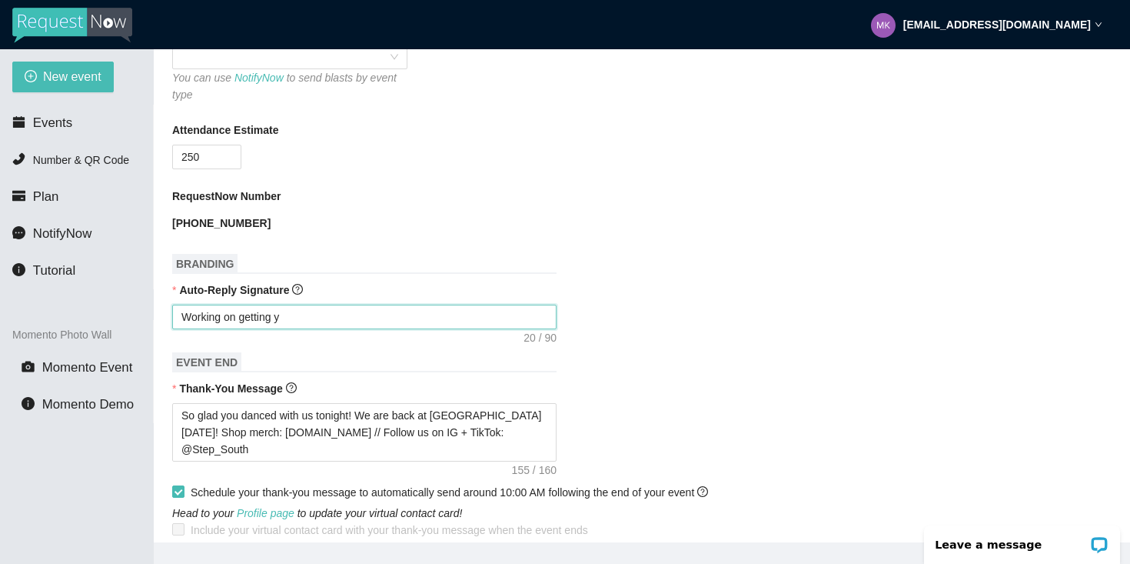
type textarea "Working on getting yo"
type textarea "Working on getting you"
type textarea "Working on getting your"
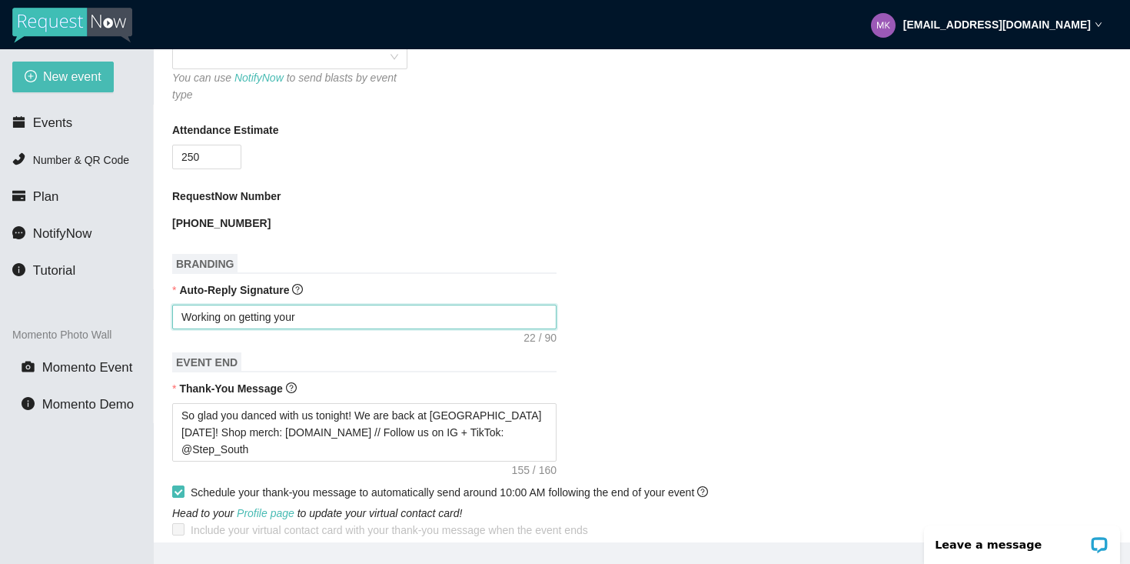
type textarea "Working on getting your"
type textarea "Working on getting your r"
type textarea "Working on getting your re"
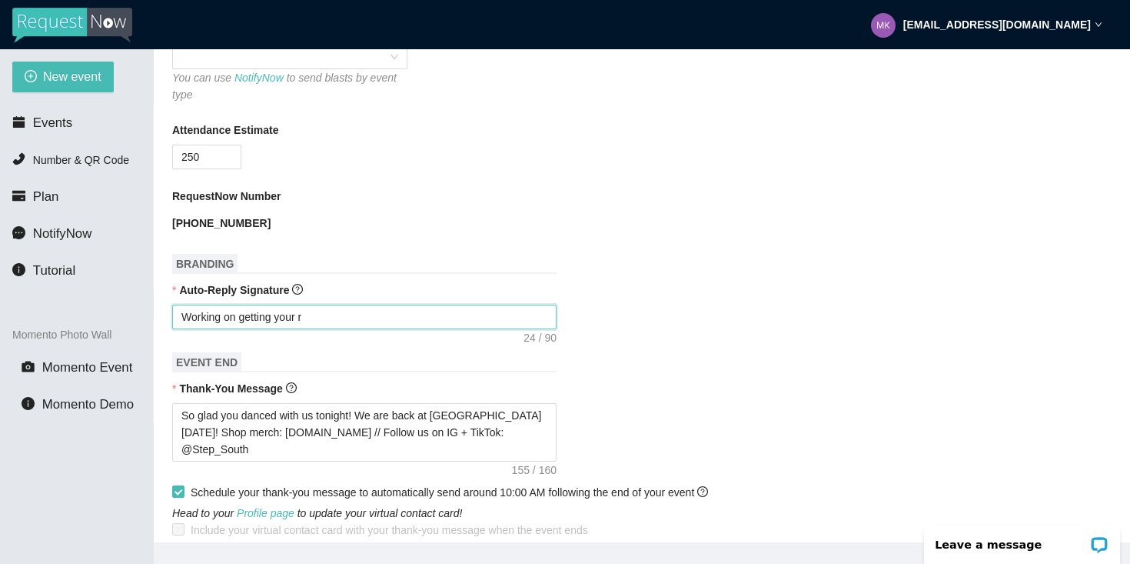
type textarea "Working on getting your re"
type textarea "Working on getting your res"
type textarea "Working on getting your re"
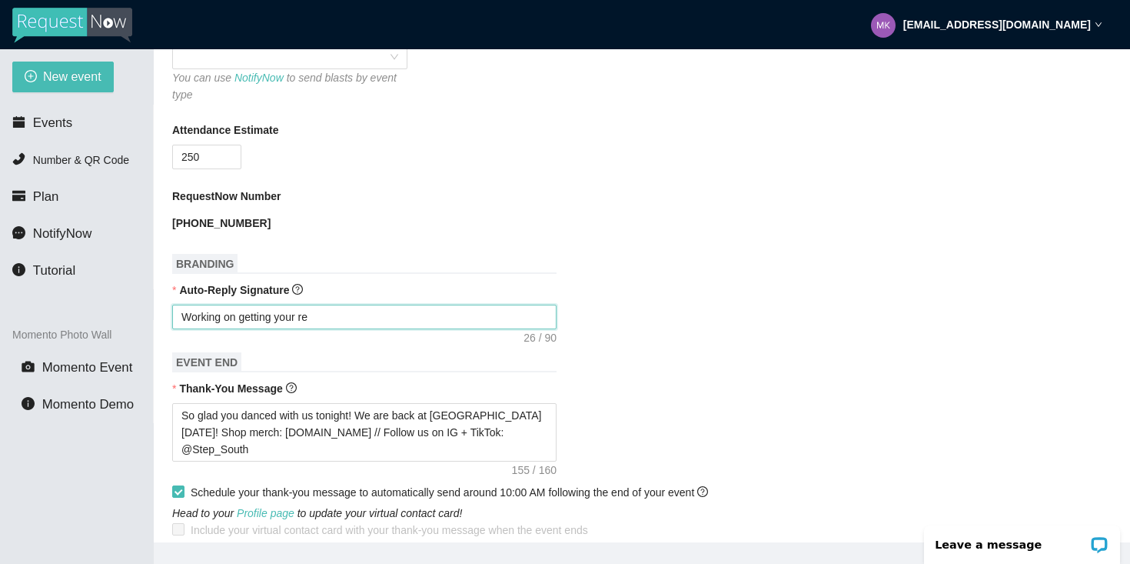
type textarea "Working on getting your req"
type textarea "Working on getting your requ"
type textarea "Working on getting your reque"
type textarea "Working on getting your reques"
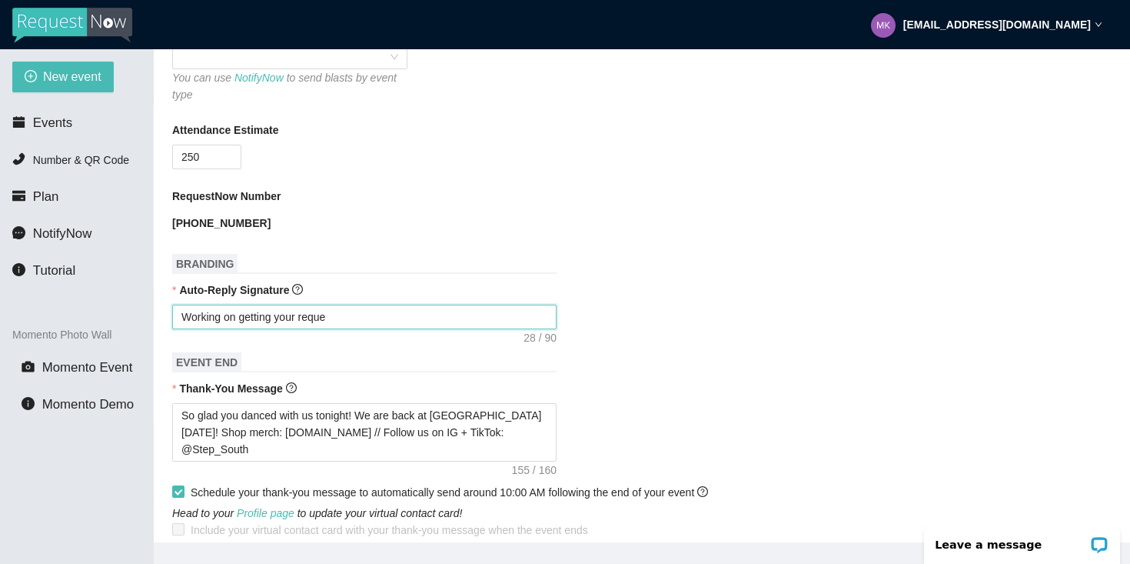
type textarea "Working on getting your reques"
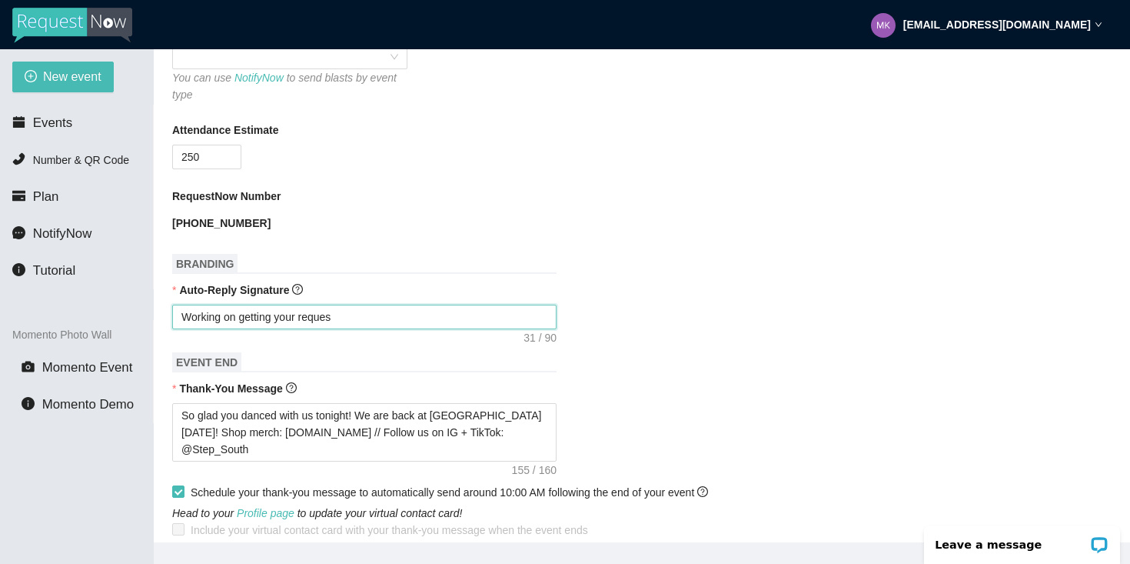
type textarea "Working on getting your request"
type textarea "Working on getting your request i"
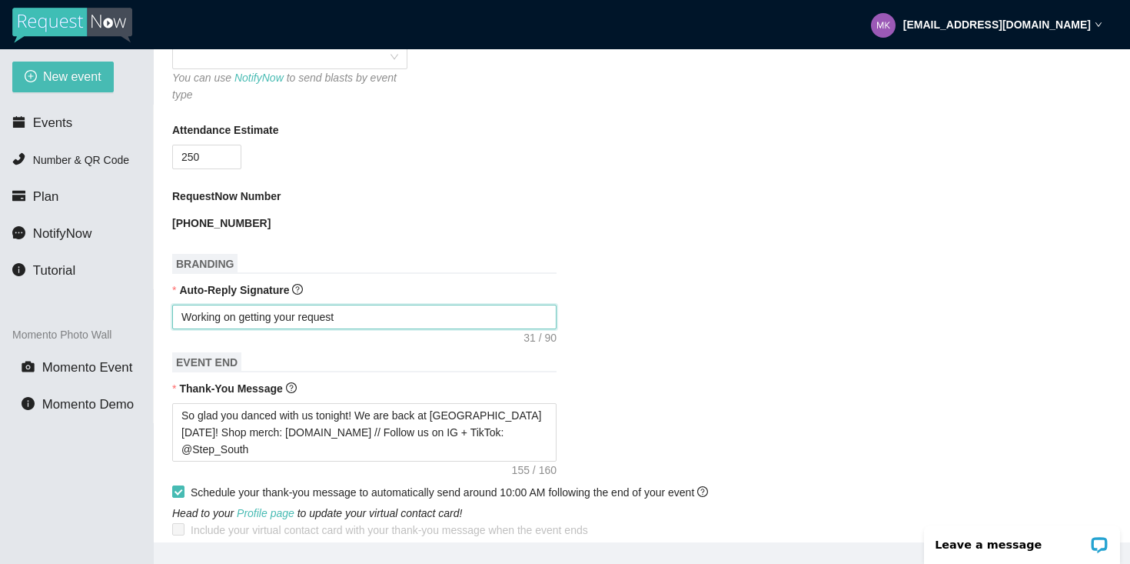
type textarea "Working on getting your request i"
type textarea "Working on getting your request in"
type textarea "Working on getting your request in!"
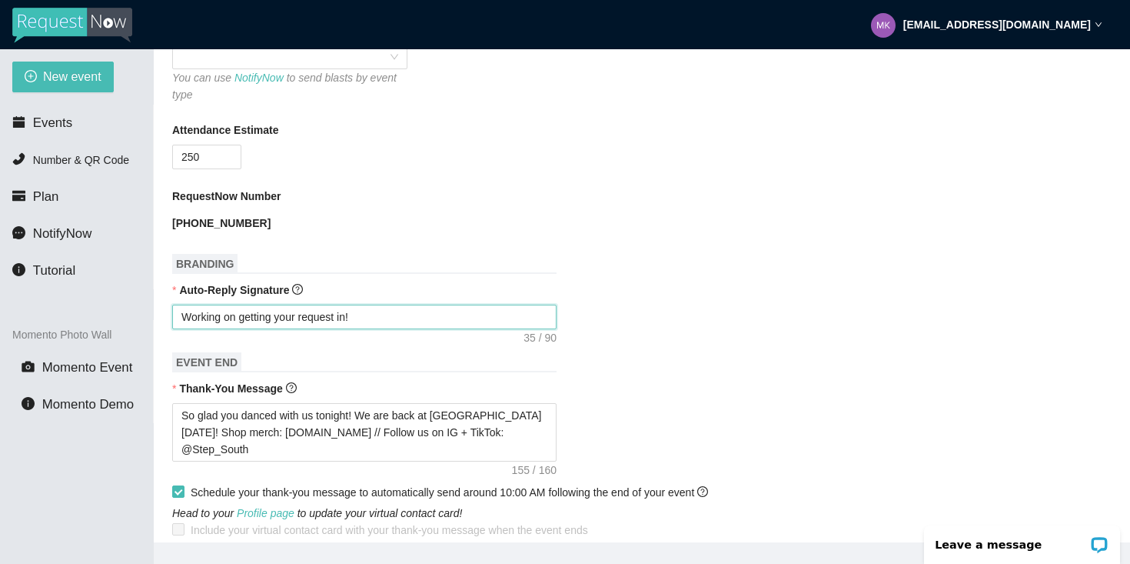
type textarea "Working on getting your request in!"
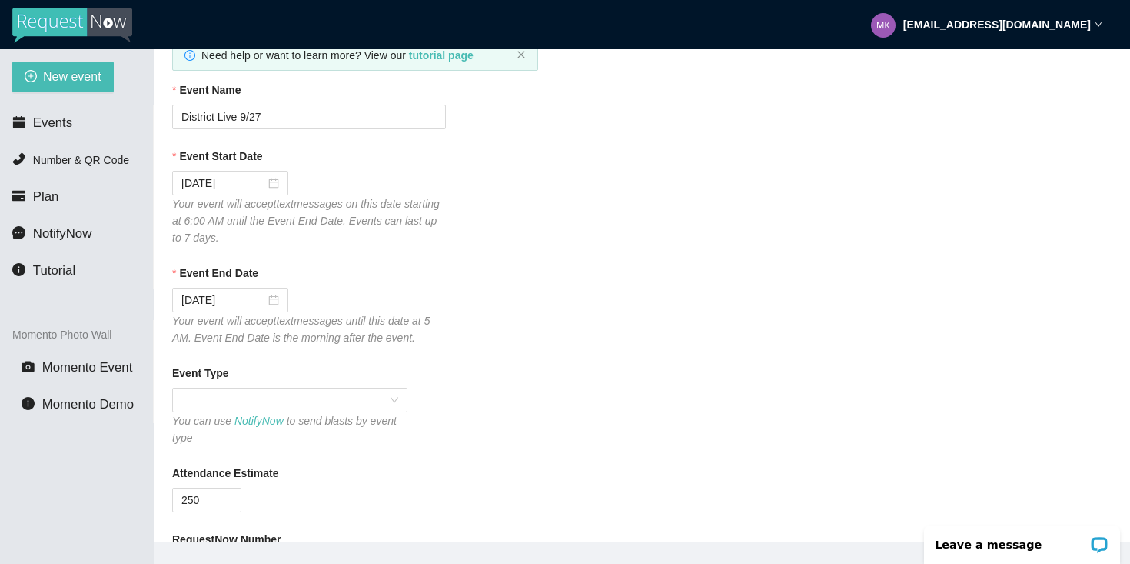
scroll to position [0, 0]
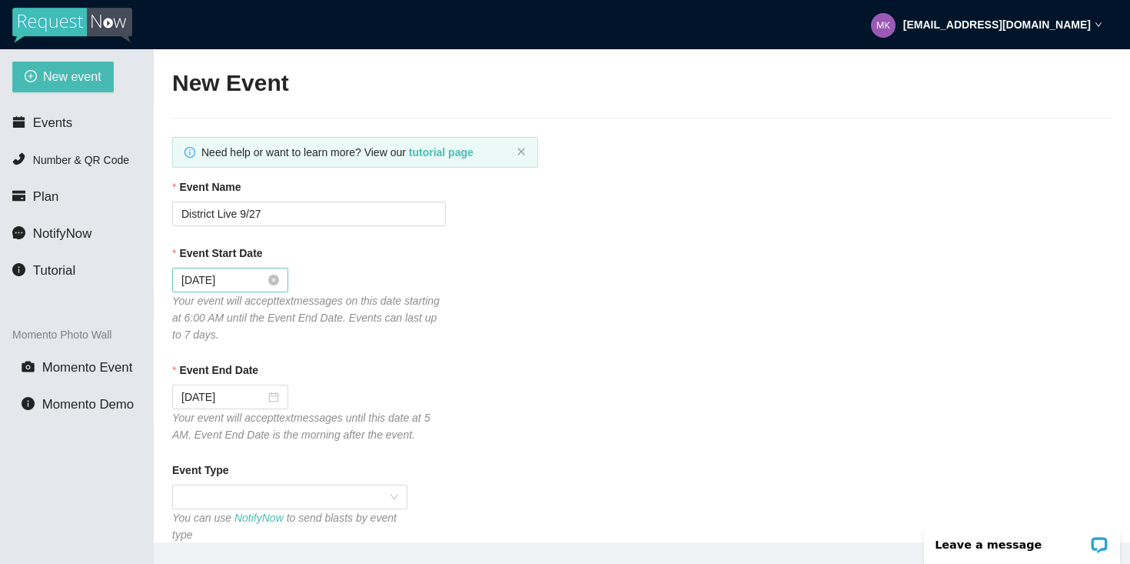
type textarea "Working on getting your request in!"
click at [264, 285] on div "09/27/2025" at bounding box center [230, 279] width 98 height 17
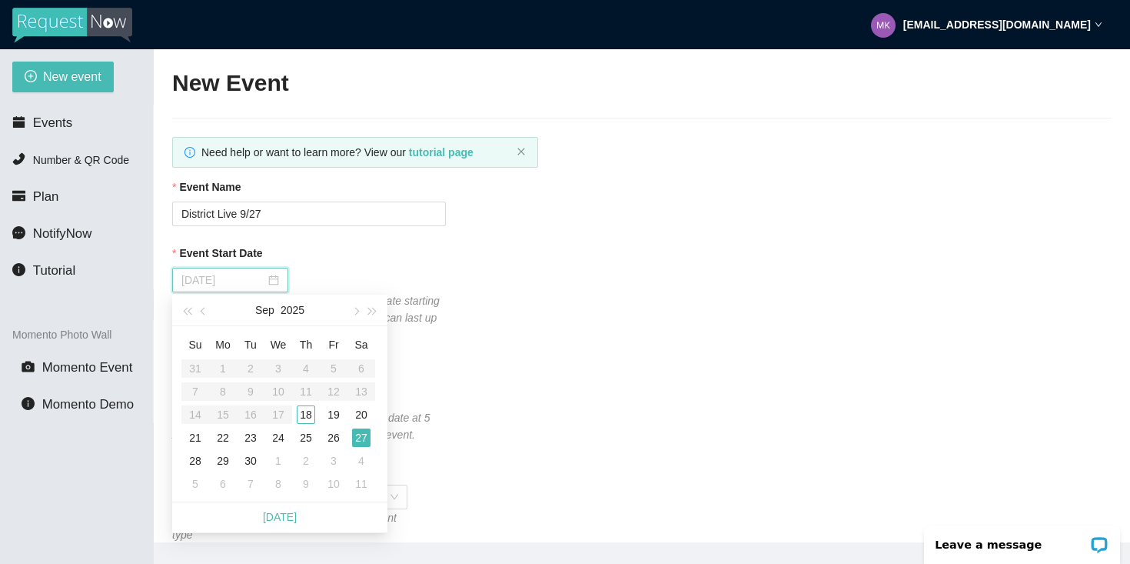
type input "09/27/2025"
click at [657, 178] on div "Event Name" at bounding box center [642, 189] width 940 height 23
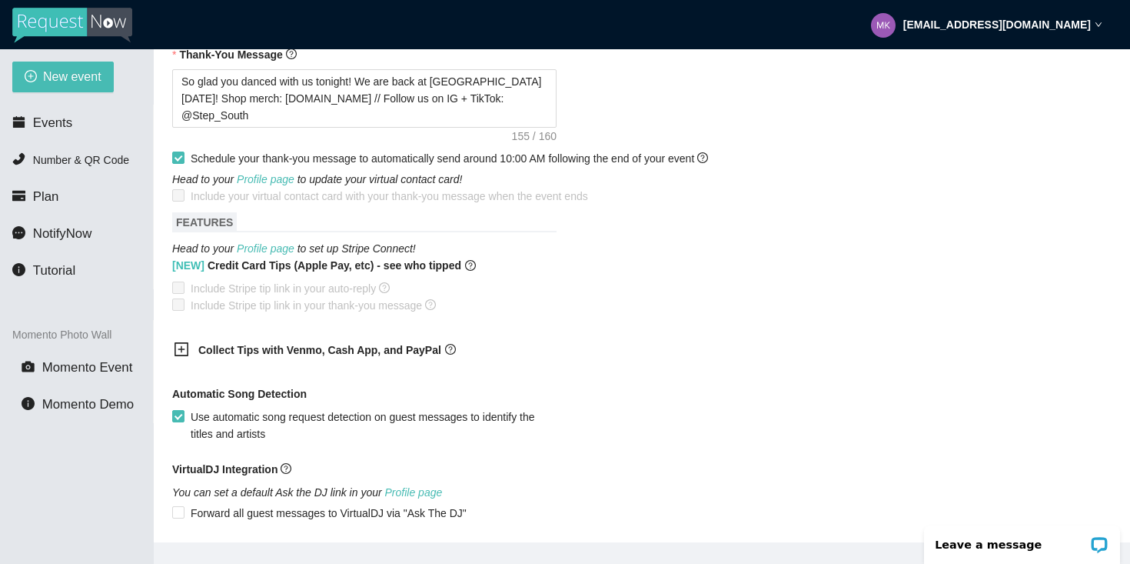
scroll to position [985, 0]
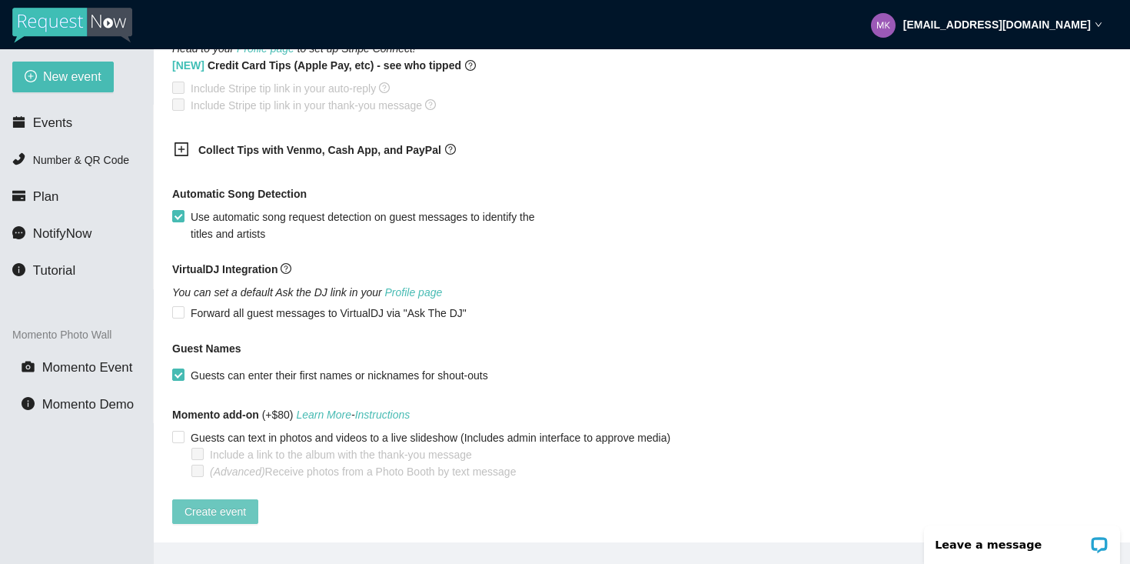
click at [217, 503] on span "Create event" at bounding box center [216, 511] width 62 height 17
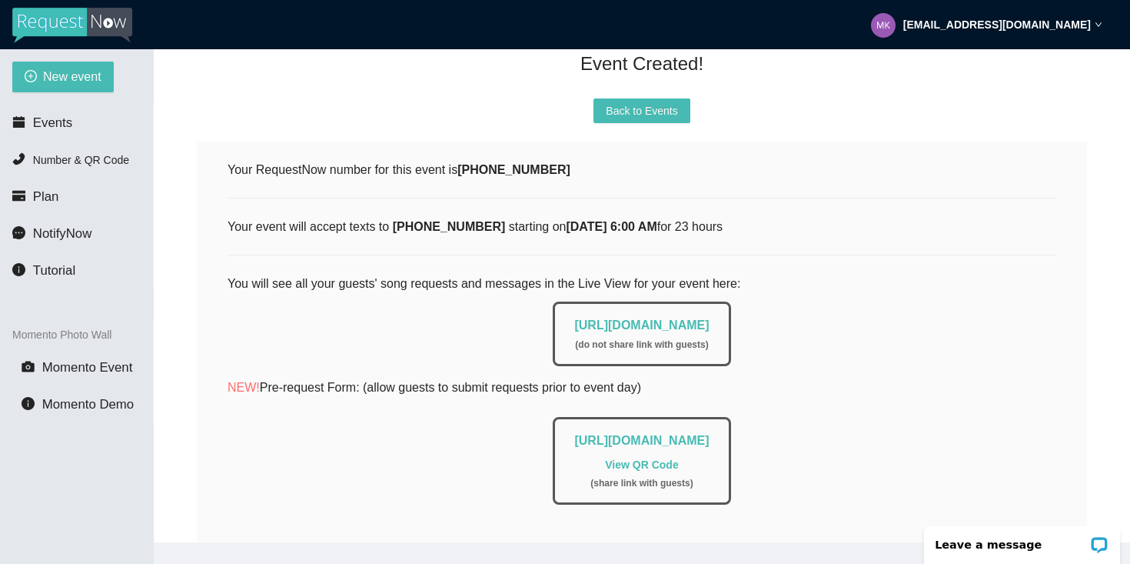
scroll to position [3, 0]
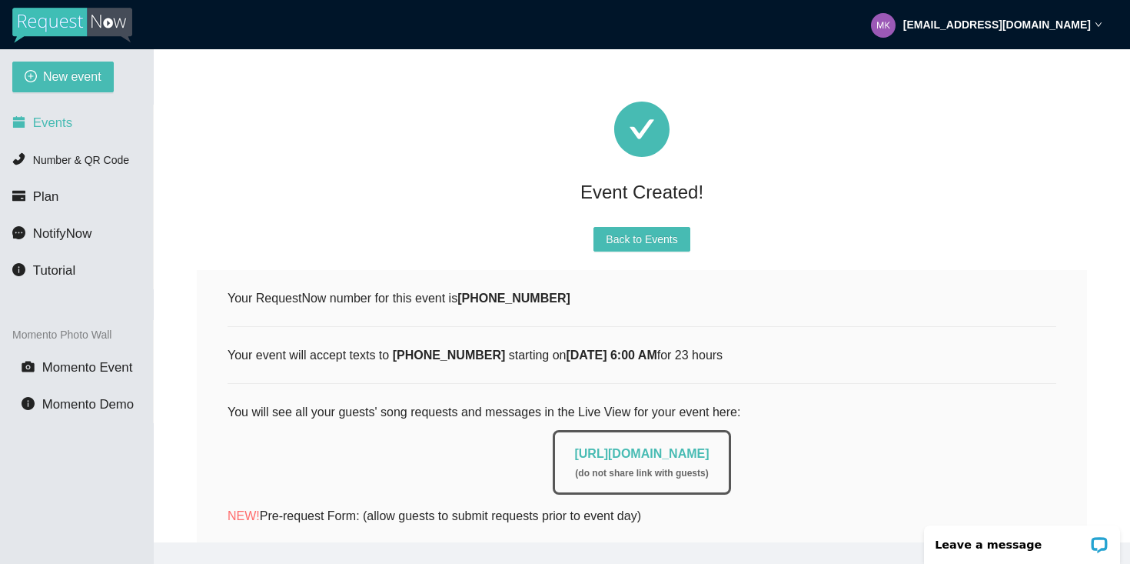
click at [92, 116] on li "Events" at bounding box center [76, 123] width 153 height 31
